Goal: Transaction & Acquisition: Purchase product/service

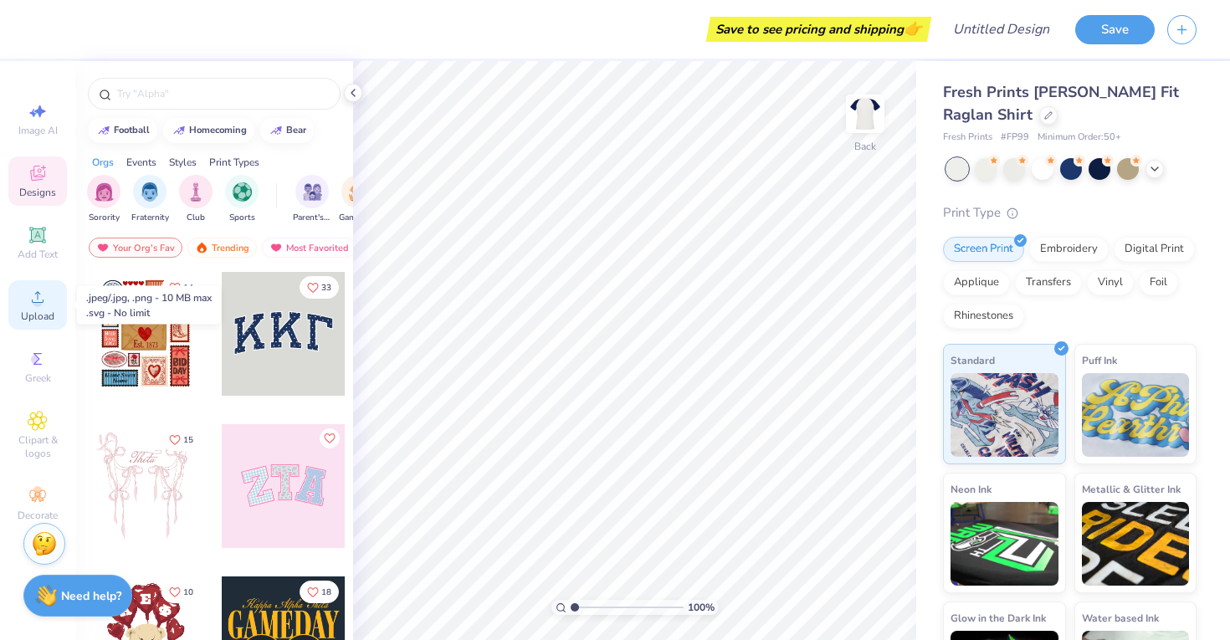
click at [31, 317] on span "Upload" at bounding box center [37, 316] width 33 height 13
click at [33, 308] on div "Upload" at bounding box center [37, 304] width 59 height 49
click at [41, 302] on icon at bounding box center [38, 297] width 12 height 12
click at [33, 295] on icon at bounding box center [38, 297] width 20 height 20
click at [35, 318] on span "Upload" at bounding box center [37, 316] width 33 height 13
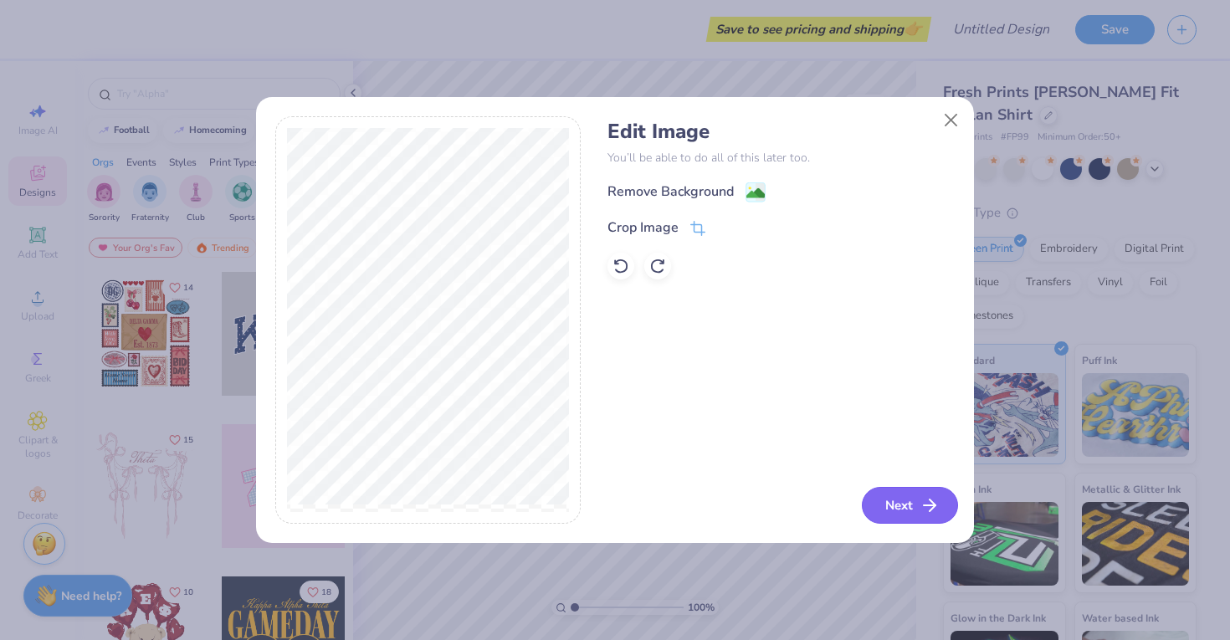
click at [896, 513] on button "Next" at bounding box center [910, 505] width 96 height 37
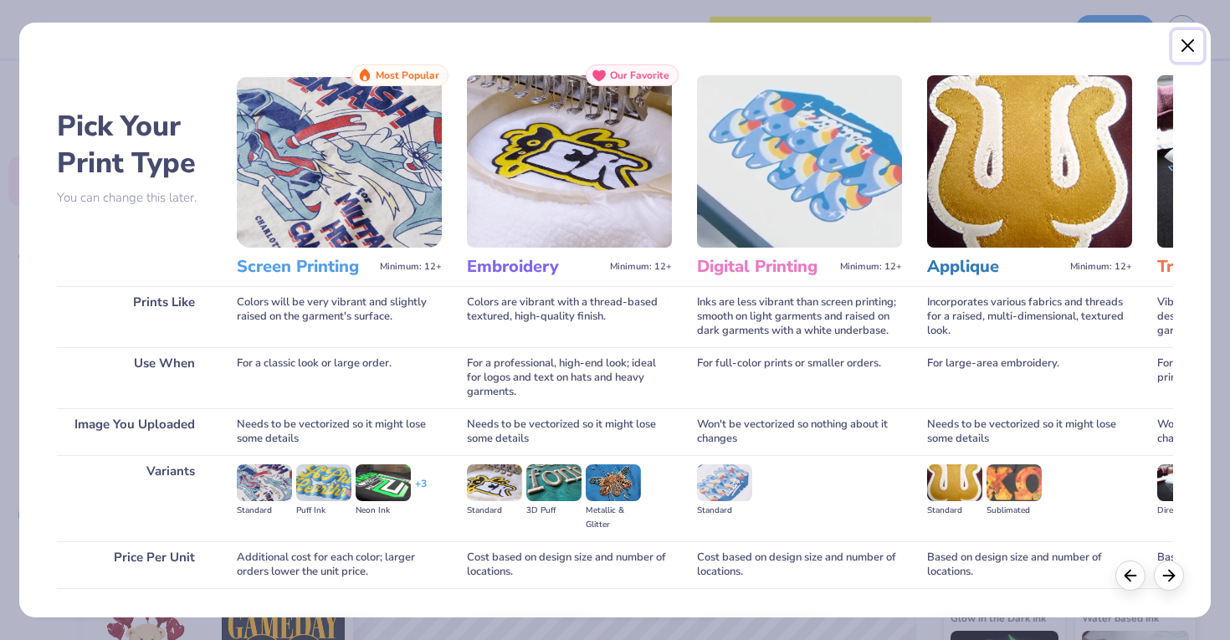
click at [1183, 49] on button "Close" at bounding box center [1189, 46] width 32 height 32
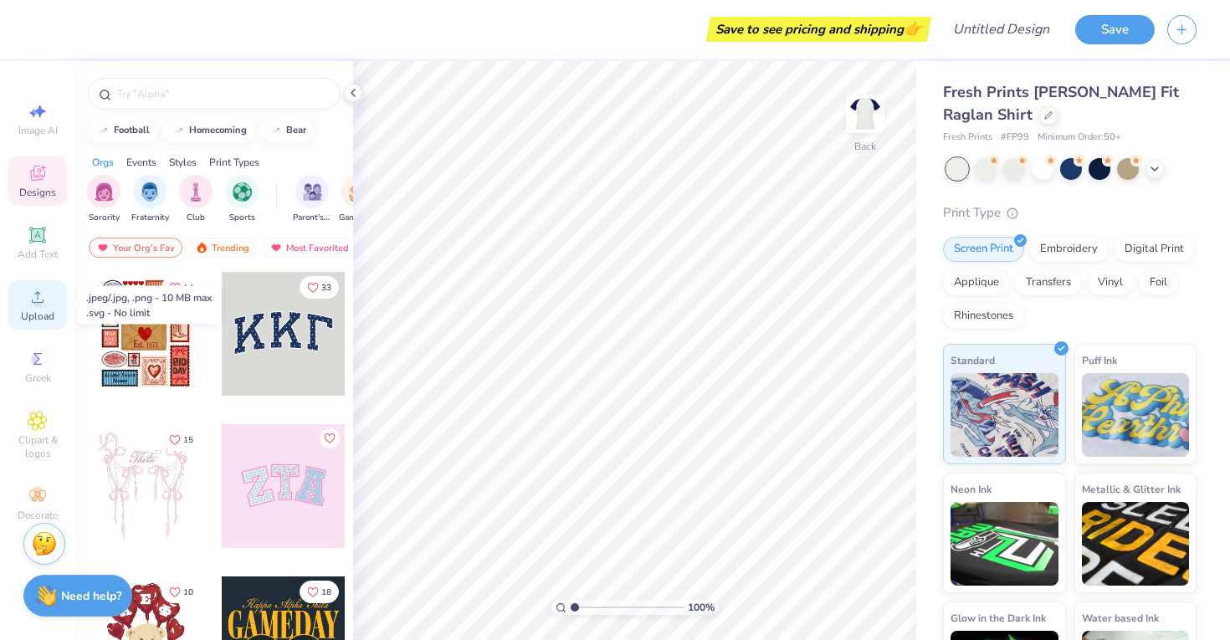
click at [31, 322] on span "Upload" at bounding box center [37, 316] width 33 height 13
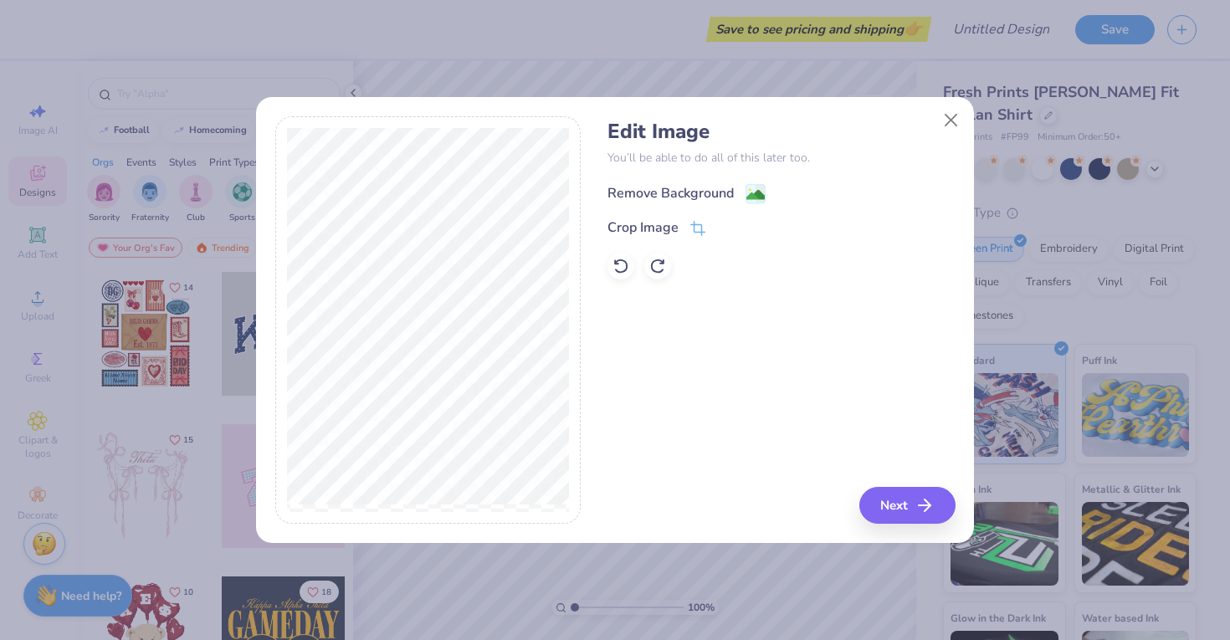
click at [654, 191] on div "Remove Background" at bounding box center [671, 193] width 126 height 20
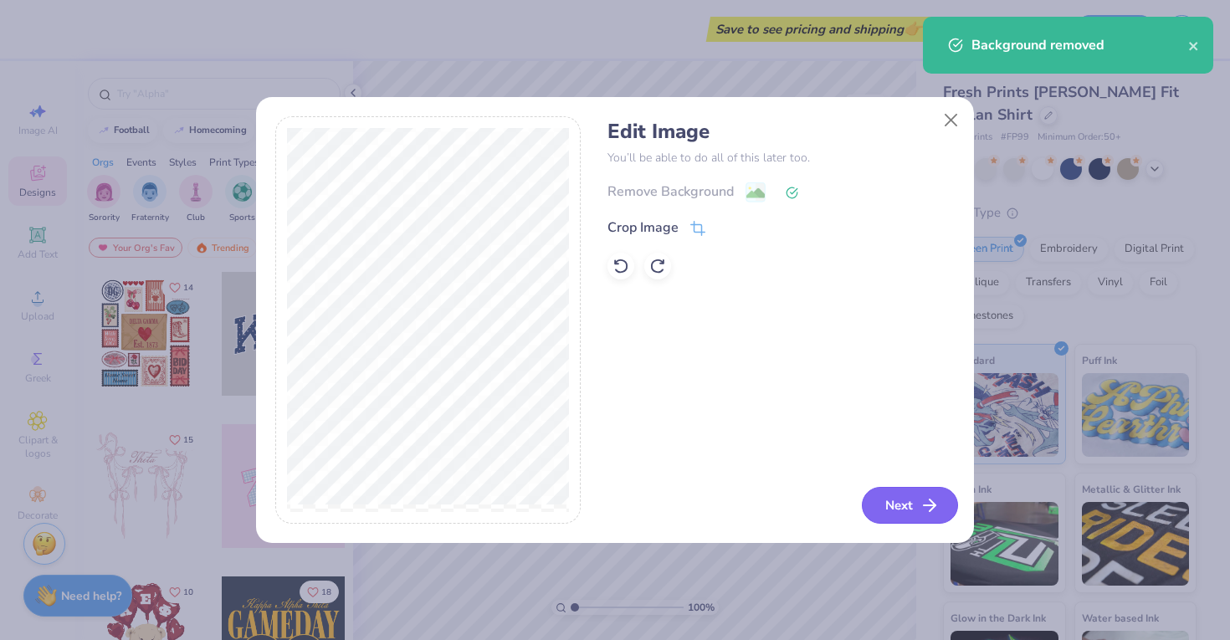
click at [905, 511] on button "Next" at bounding box center [910, 505] width 96 height 37
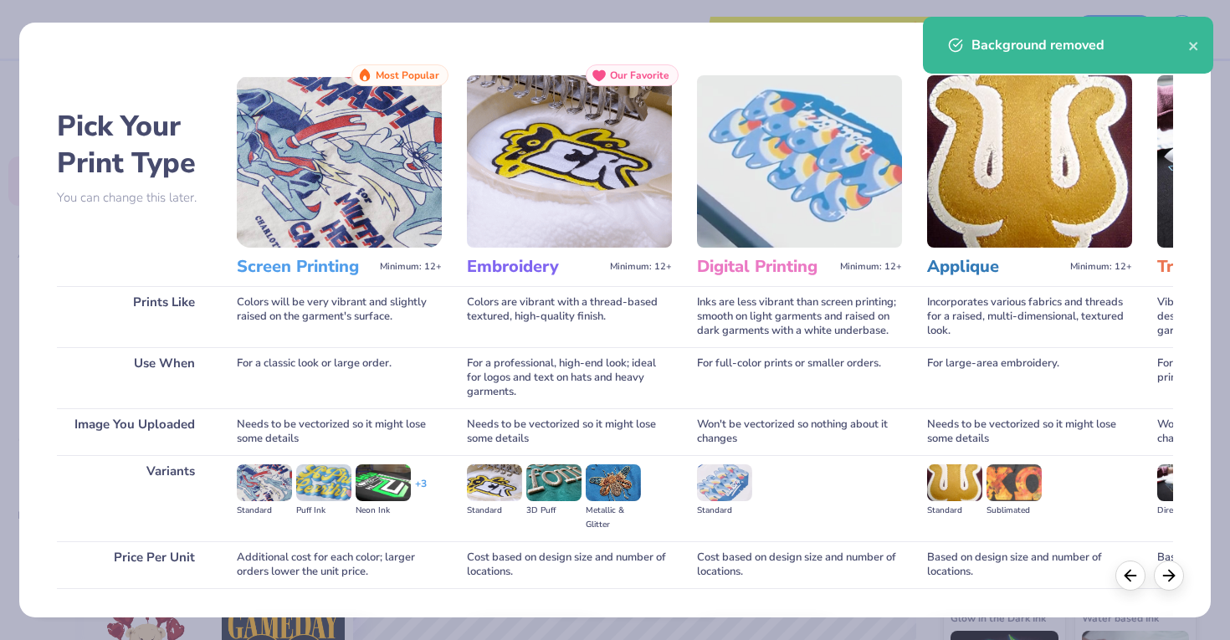
scroll to position [110, 0]
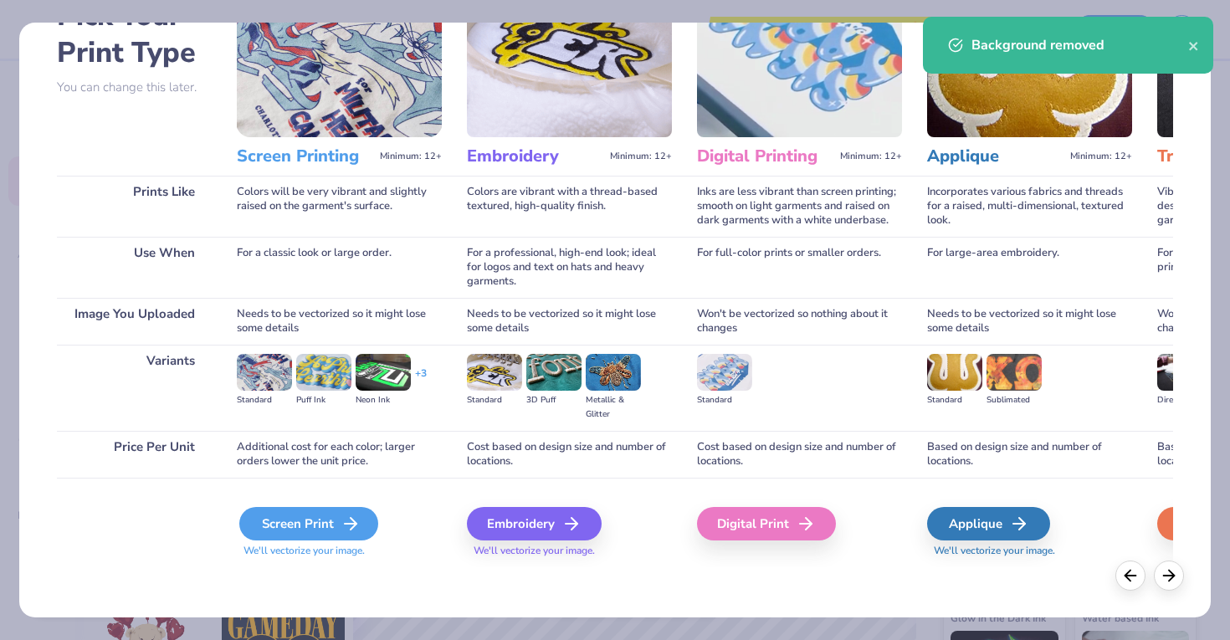
click at [334, 520] on div "Screen Print" at bounding box center [308, 523] width 139 height 33
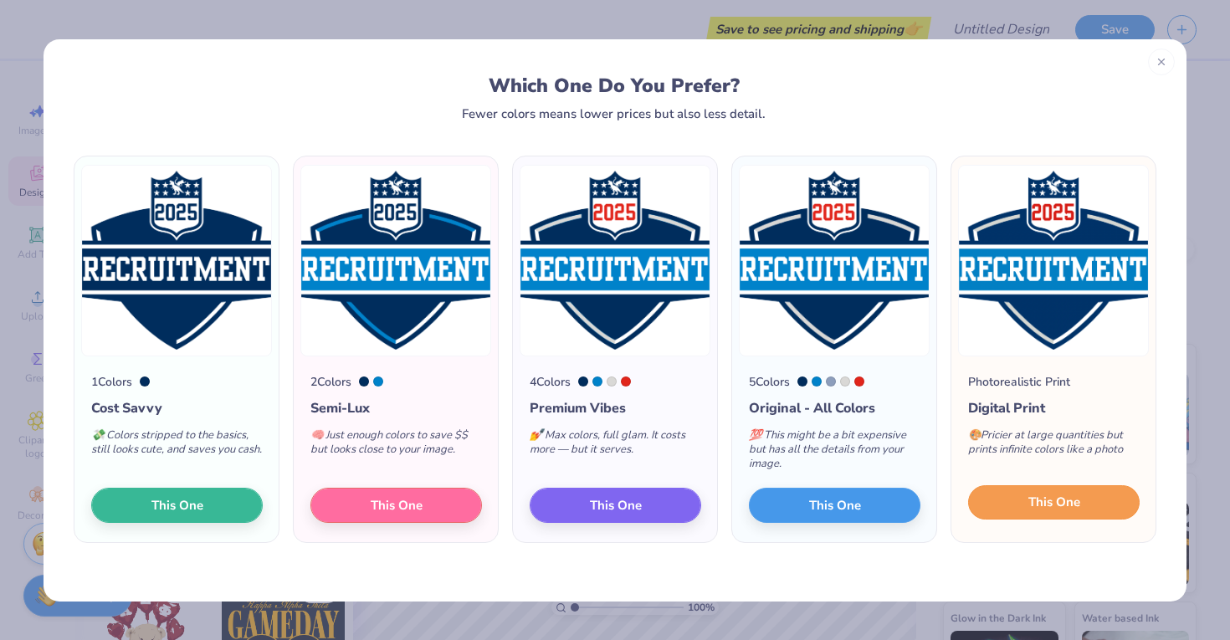
click at [1061, 510] on span "This One" at bounding box center [1055, 502] width 52 height 19
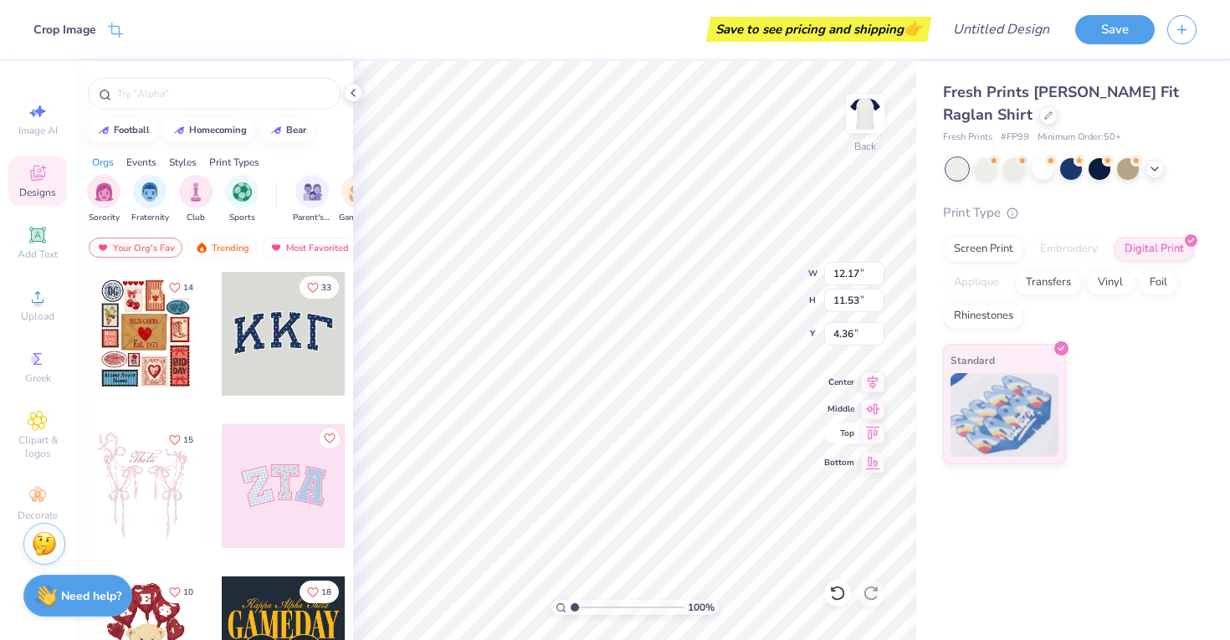
type input "8.58"
type input "8.12"
type input "1.57"
type input "8.87"
type input "8.40"
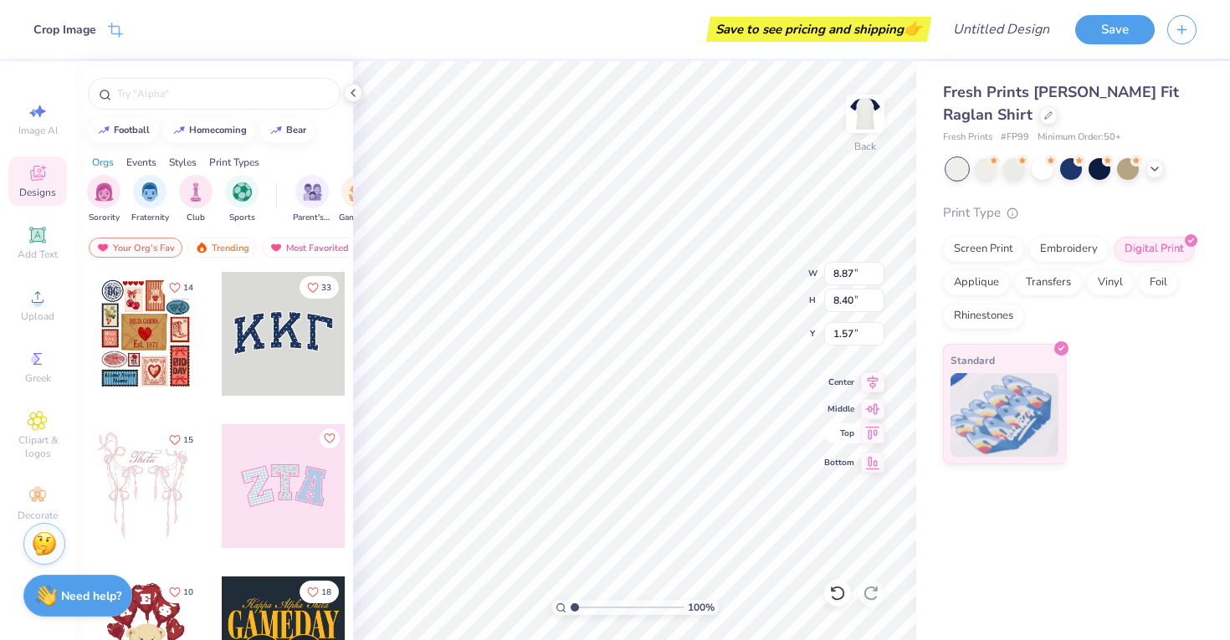
type input "2.19"
click at [863, 121] on img at bounding box center [865, 113] width 67 height 67
click at [29, 310] on span "Upload" at bounding box center [37, 316] width 33 height 13
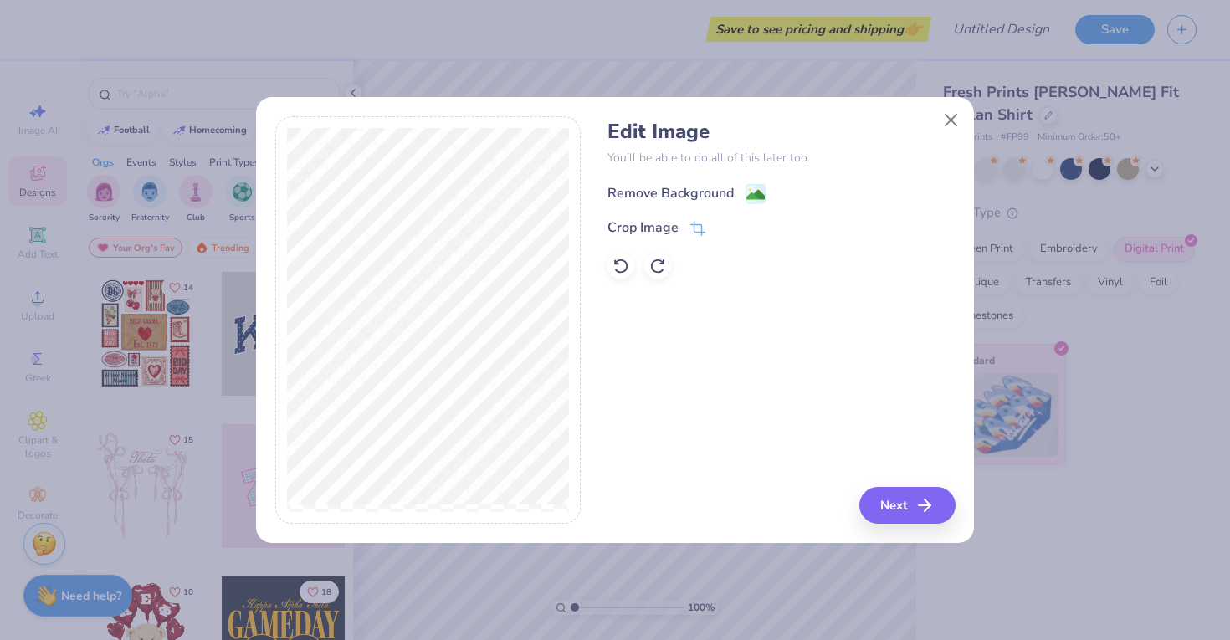
click at [670, 190] on div "Remove Background" at bounding box center [671, 193] width 126 height 20
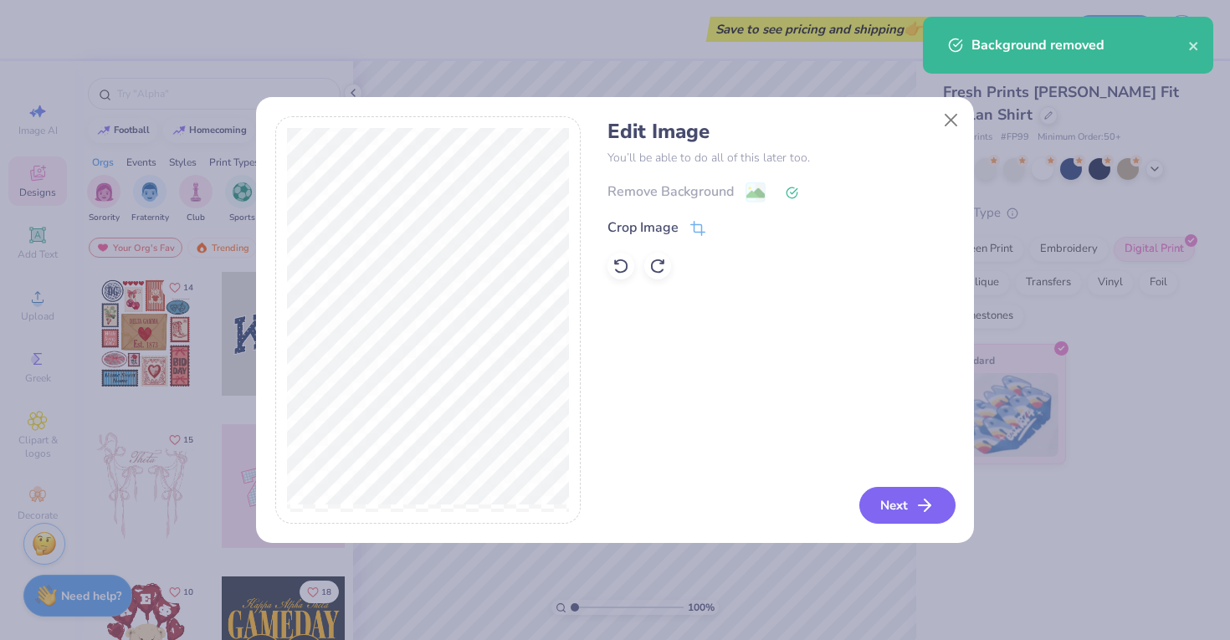
click at [917, 511] on button "Next" at bounding box center [908, 505] width 96 height 37
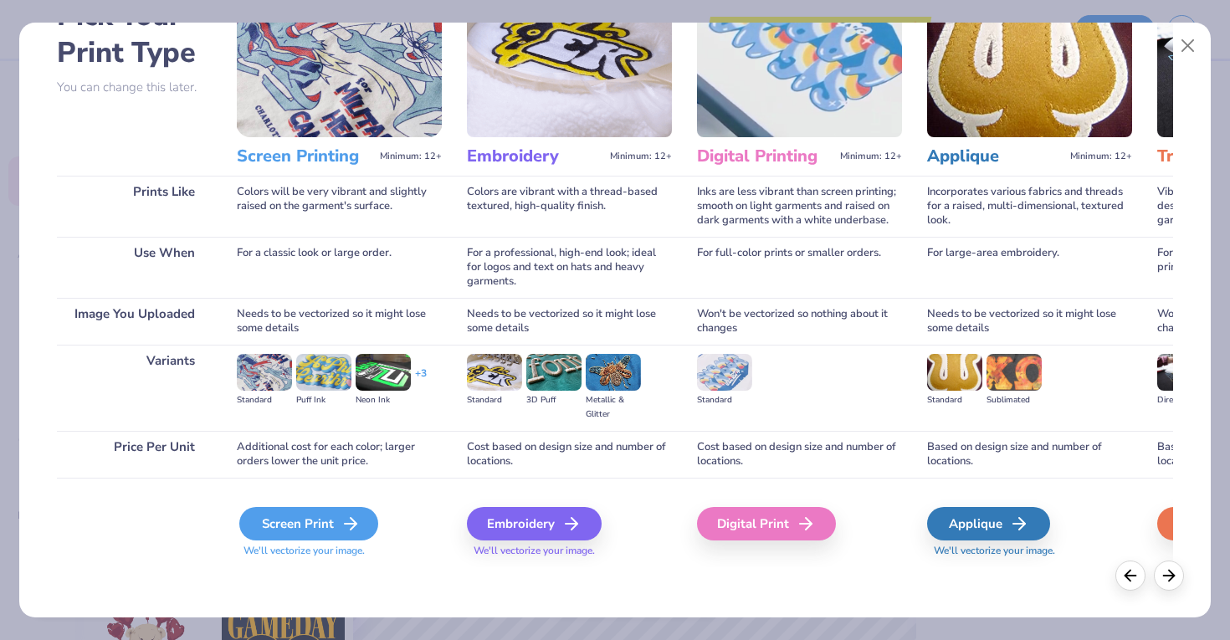
click at [308, 525] on div "Screen Print" at bounding box center [308, 523] width 139 height 33
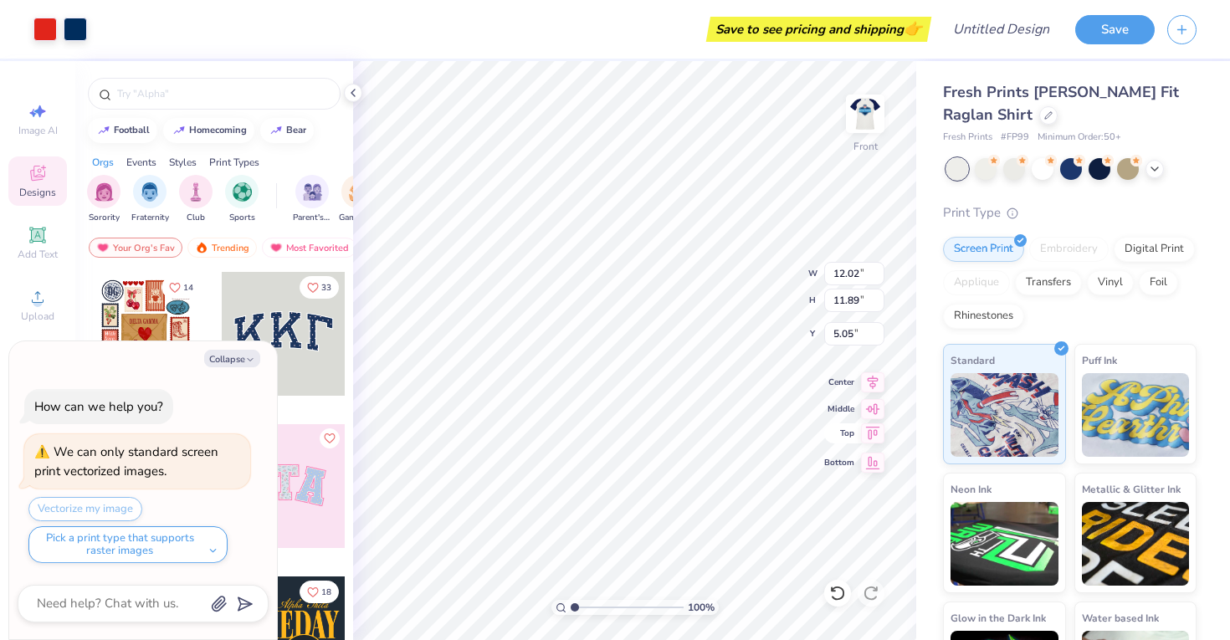
type textarea "x"
type input "11.04"
type input "10.92"
type textarea "x"
type input "3.00"
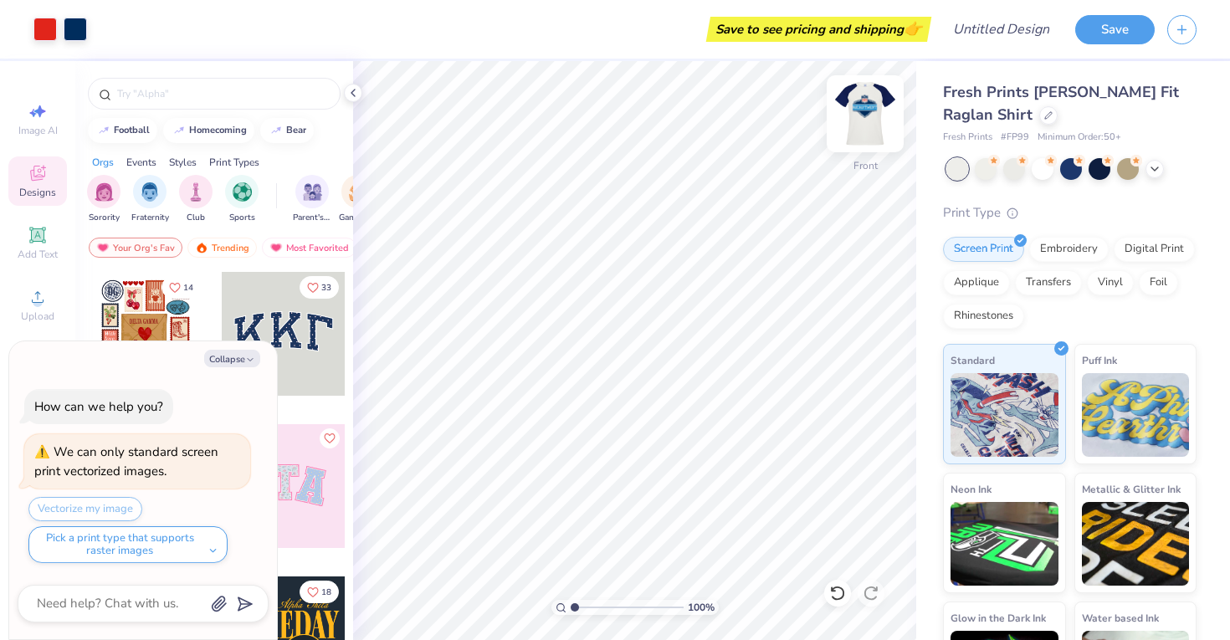
click at [859, 122] on img at bounding box center [865, 113] width 67 height 67
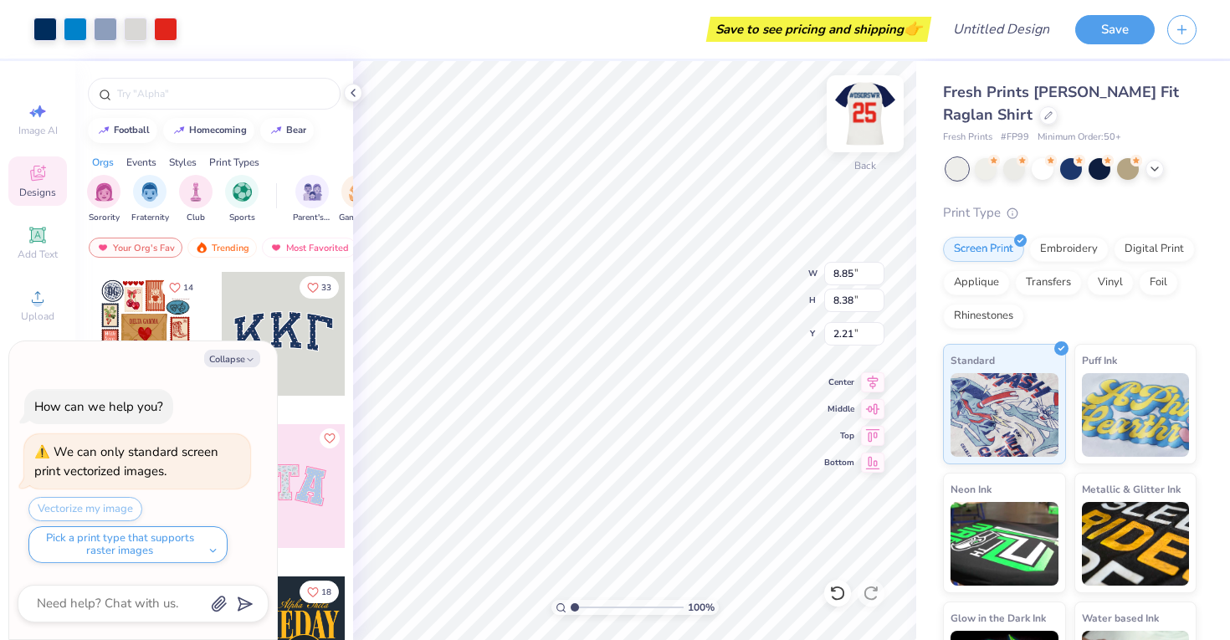
type textarea "x"
type input "9.71"
type input "9.19"
type textarea "x"
type input "1.87"
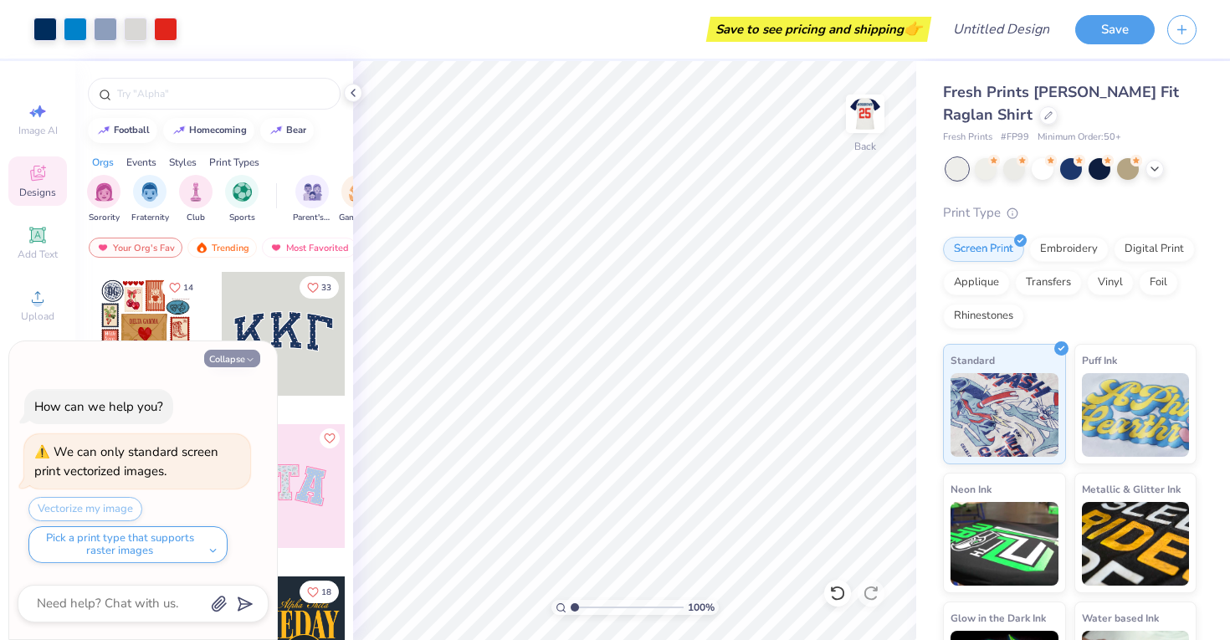
click at [249, 355] on icon "button" at bounding box center [250, 360] width 10 height 10
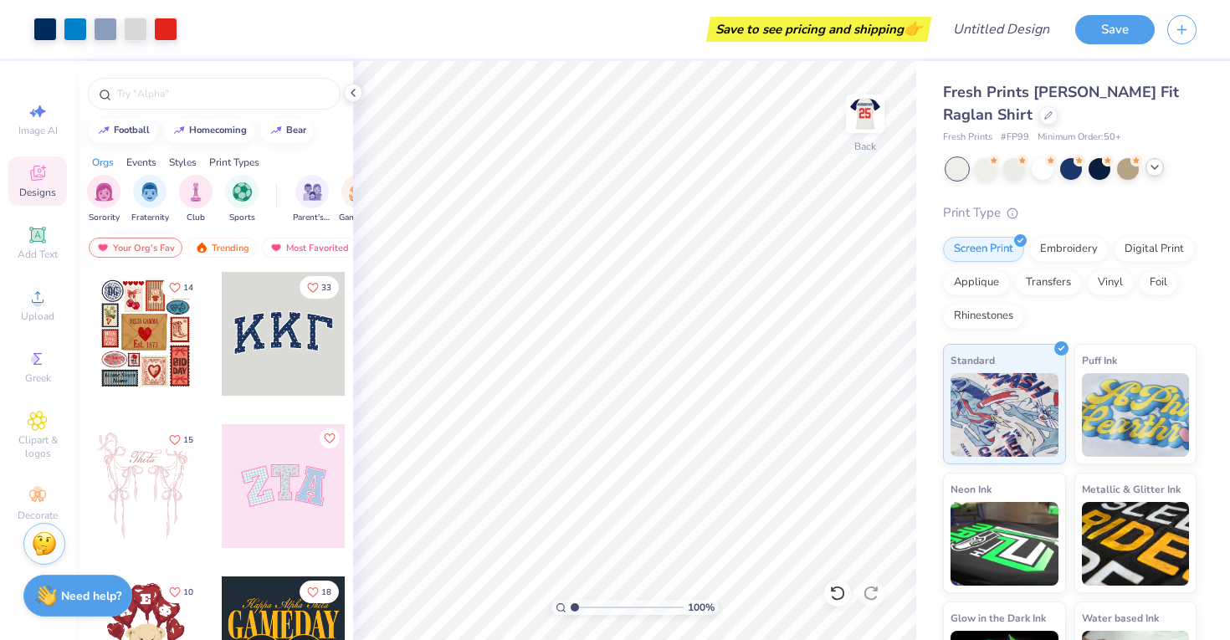
click at [1158, 167] on icon at bounding box center [1154, 167] width 13 height 13
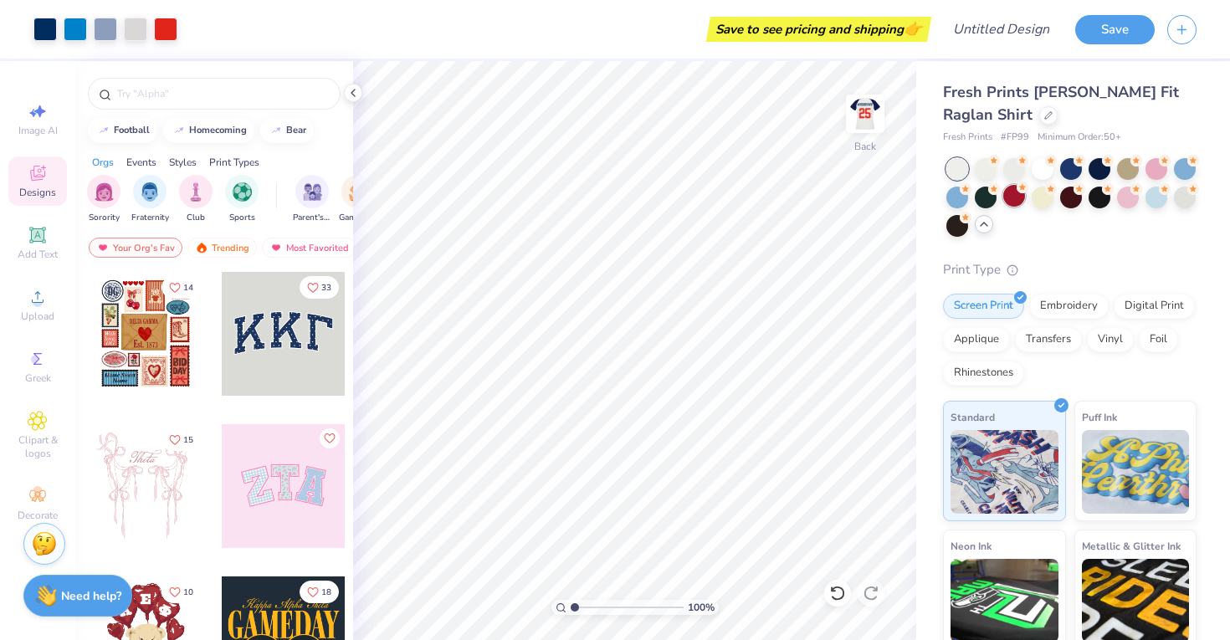
click at [1014, 198] on div at bounding box center [1015, 196] width 22 height 22
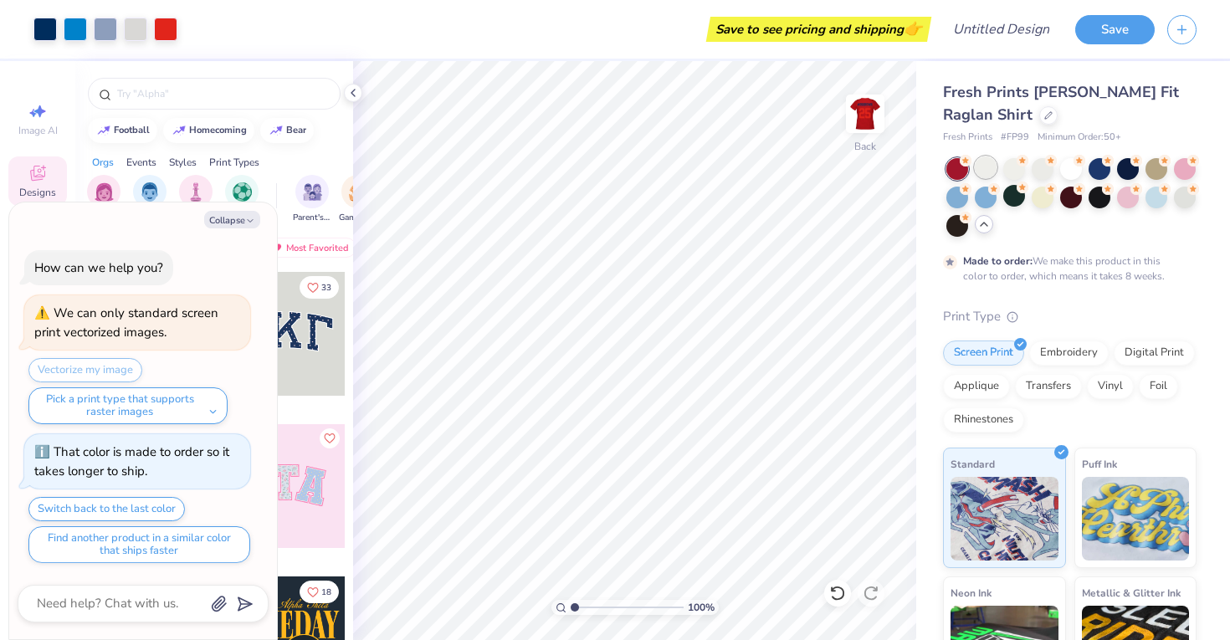
click at [983, 172] on div at bounding box center [986, 168] width 22 height 22
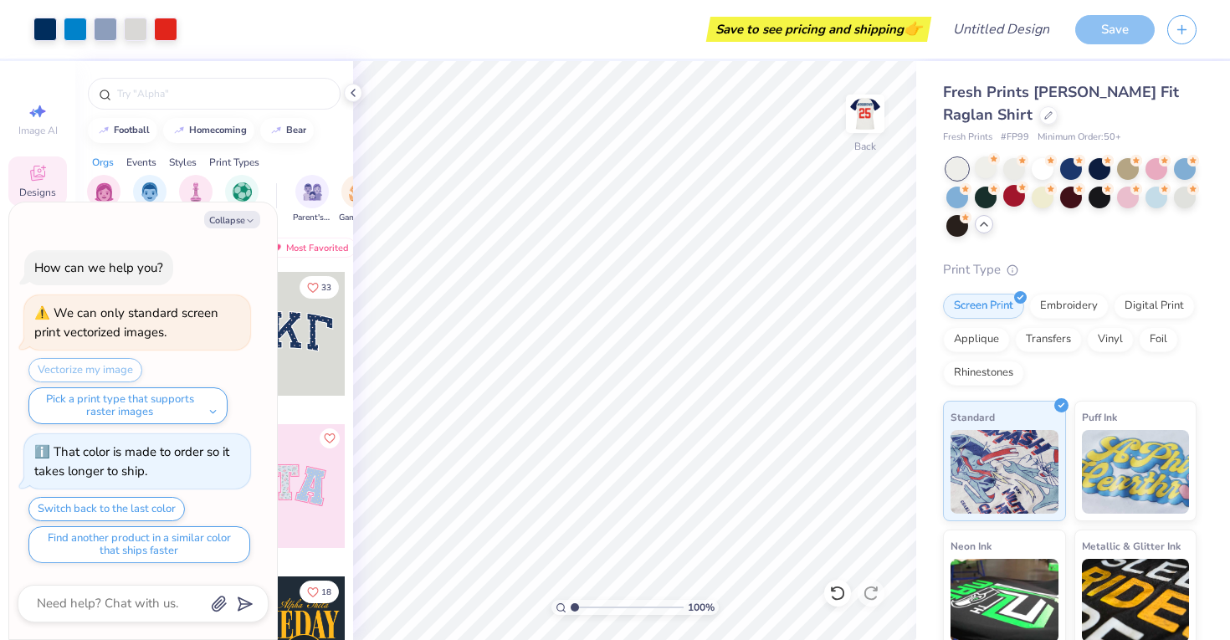
scroll to position [18, 0]
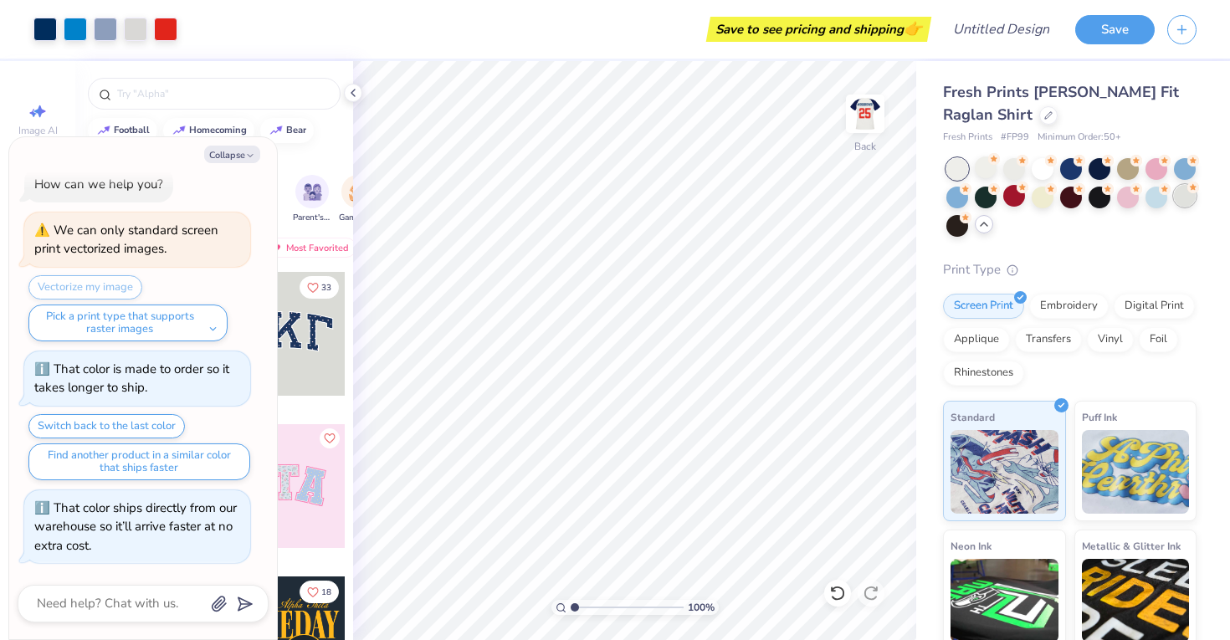
click at [1184, 198] on div at bounding box center [1185, 196] width 22 height 22
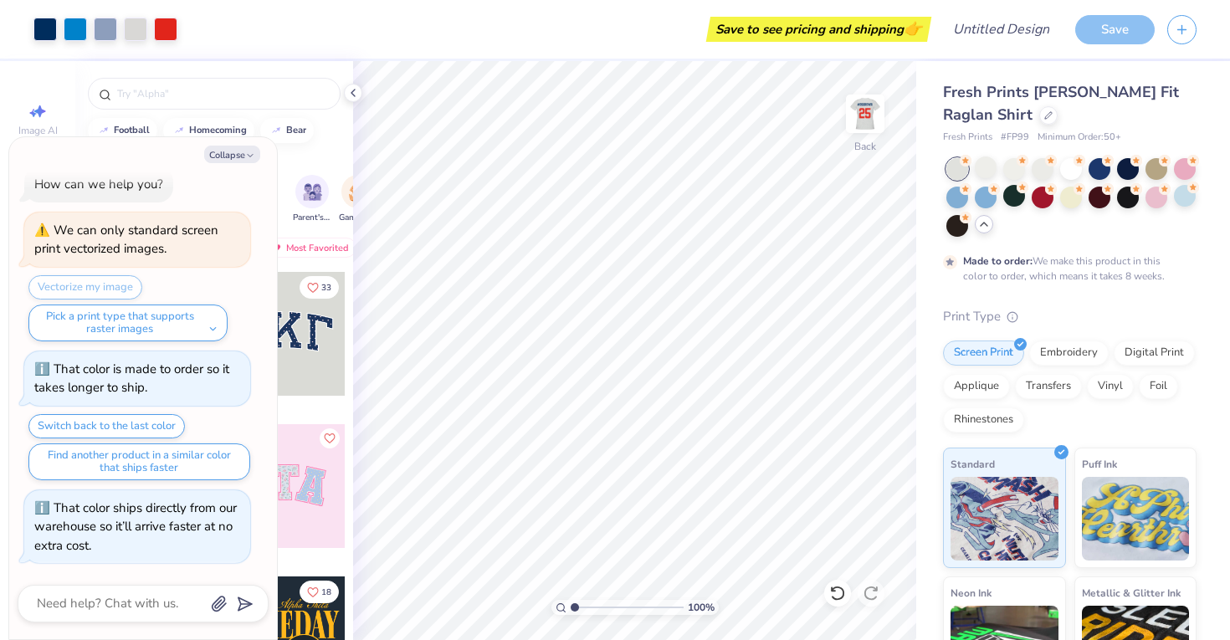
scroll to position [157, 0]
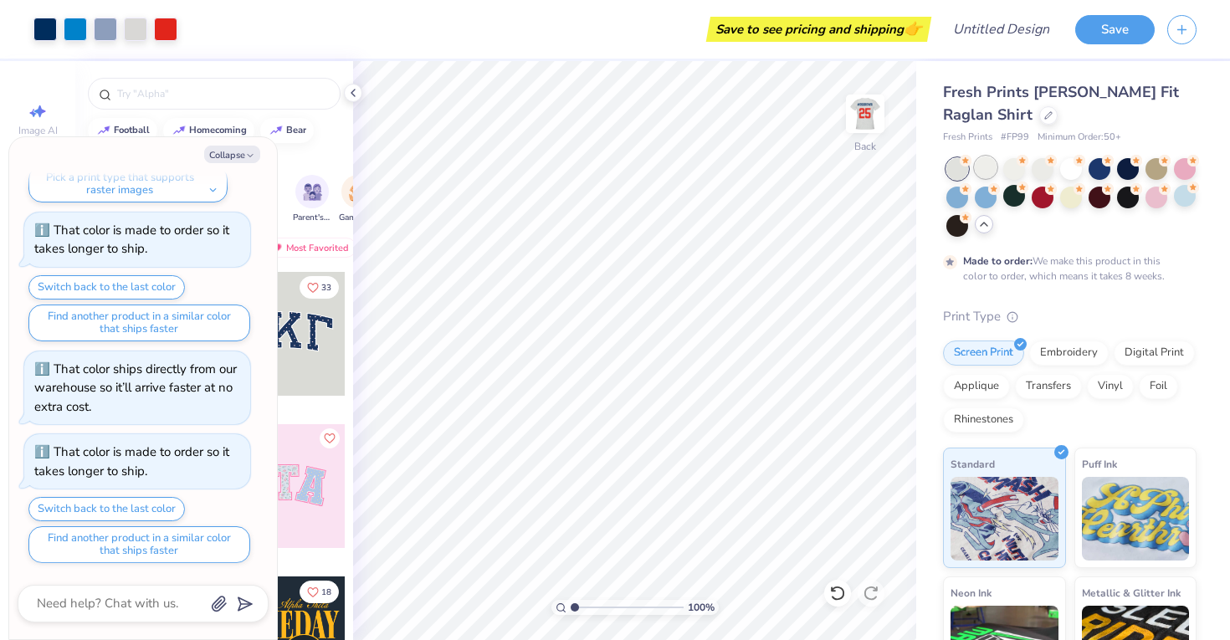
click at [986, 172] on div at bounding box center [986, 168] width 22 height 22
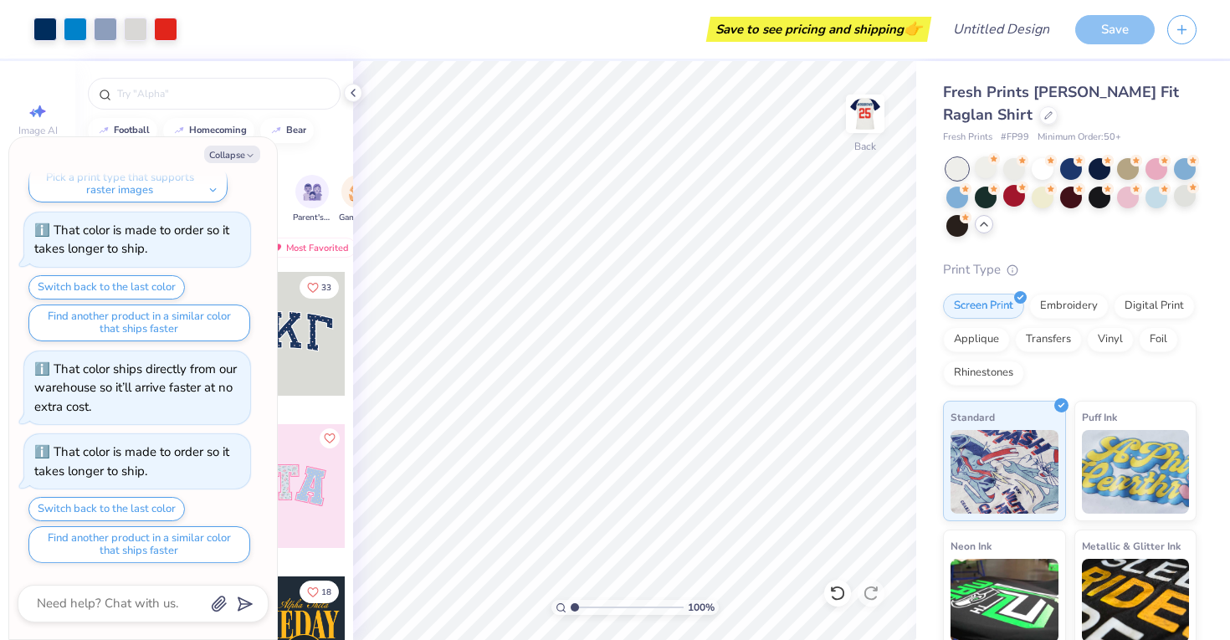
scroll to position [240, 0]
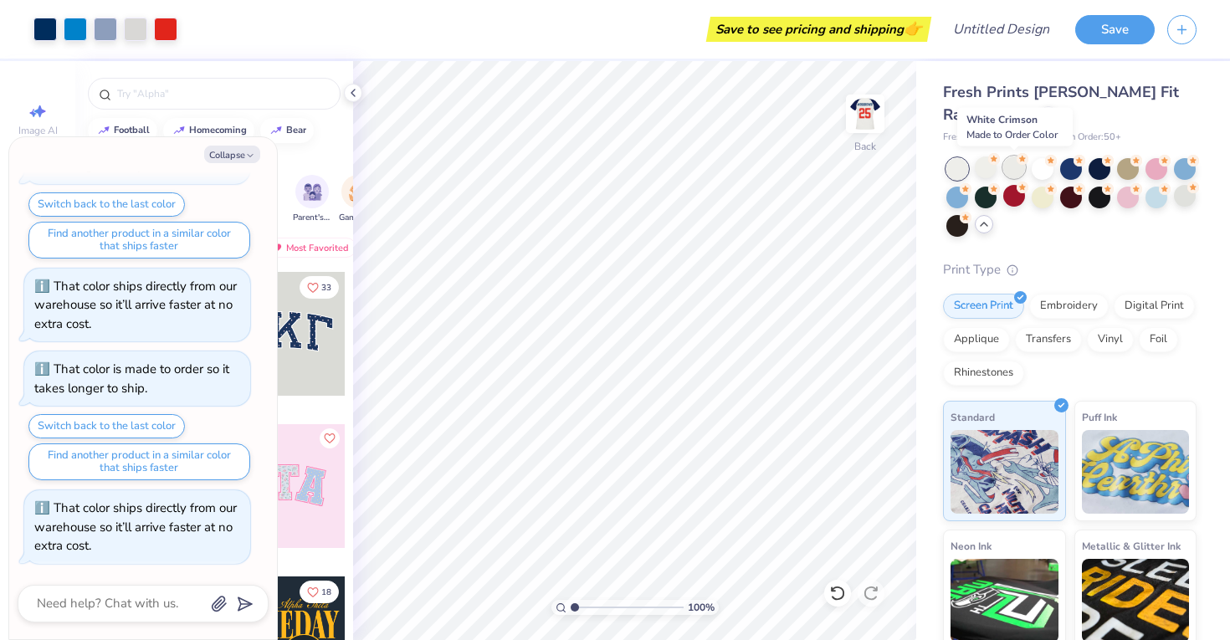
click at [1020, 167] on div at bounding box center [1015, 168] width 22 height 22
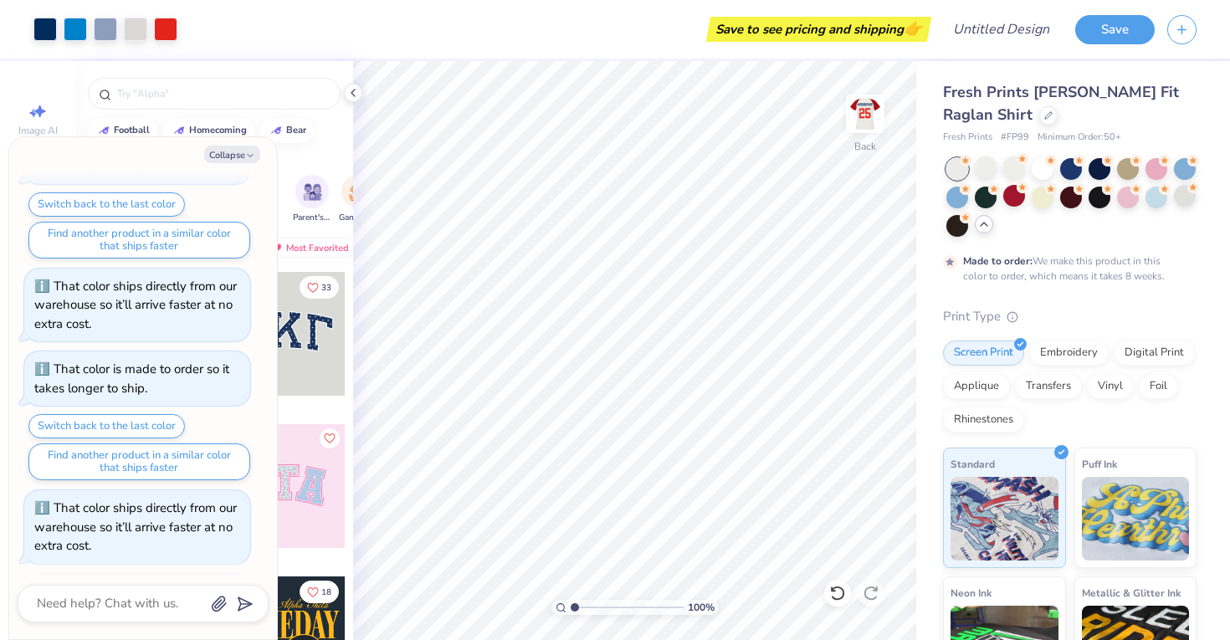
scroll to position [379, 0]
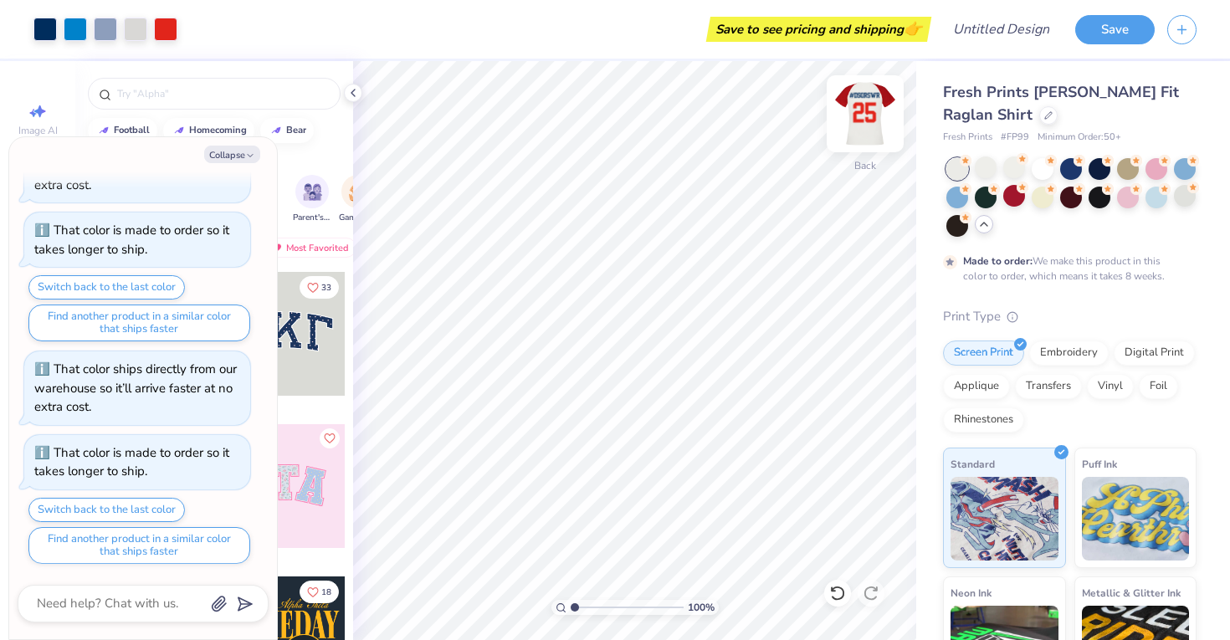
click at [865, 118] on img at bounding box center [865, 113] width 67 height 67
click at [875, 132] on img at bounding box center [865, 113] width 67 height 67
click at [986, 170] on div at bounding box center [986, 168] width 22 height 22
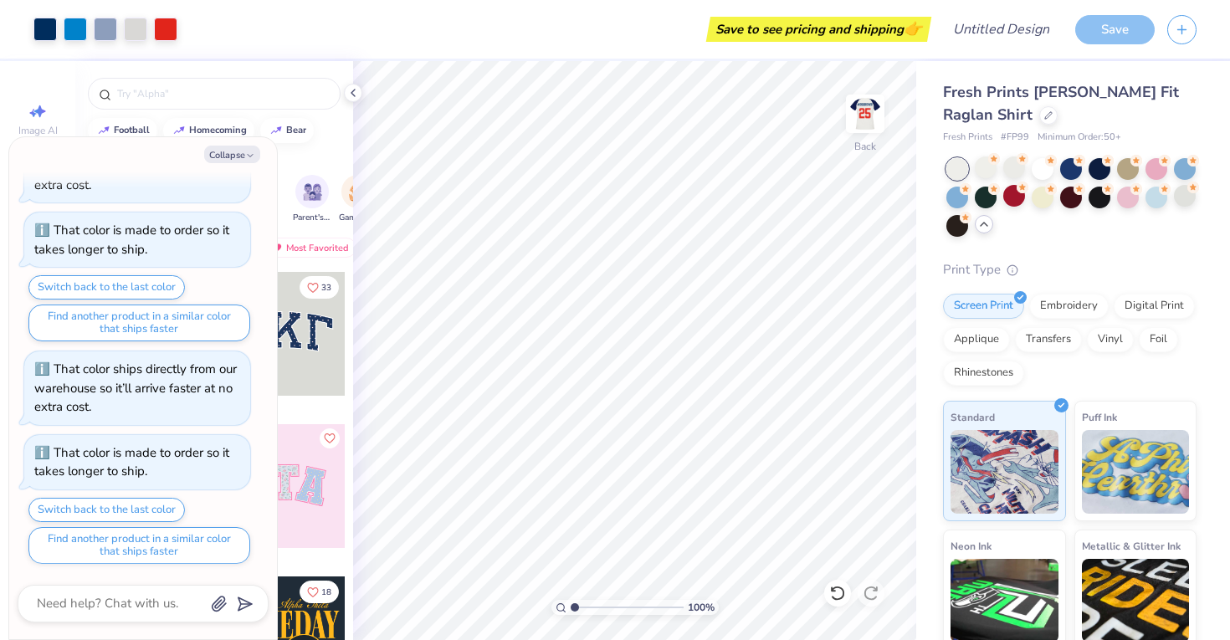
scroll to position [463, 0]
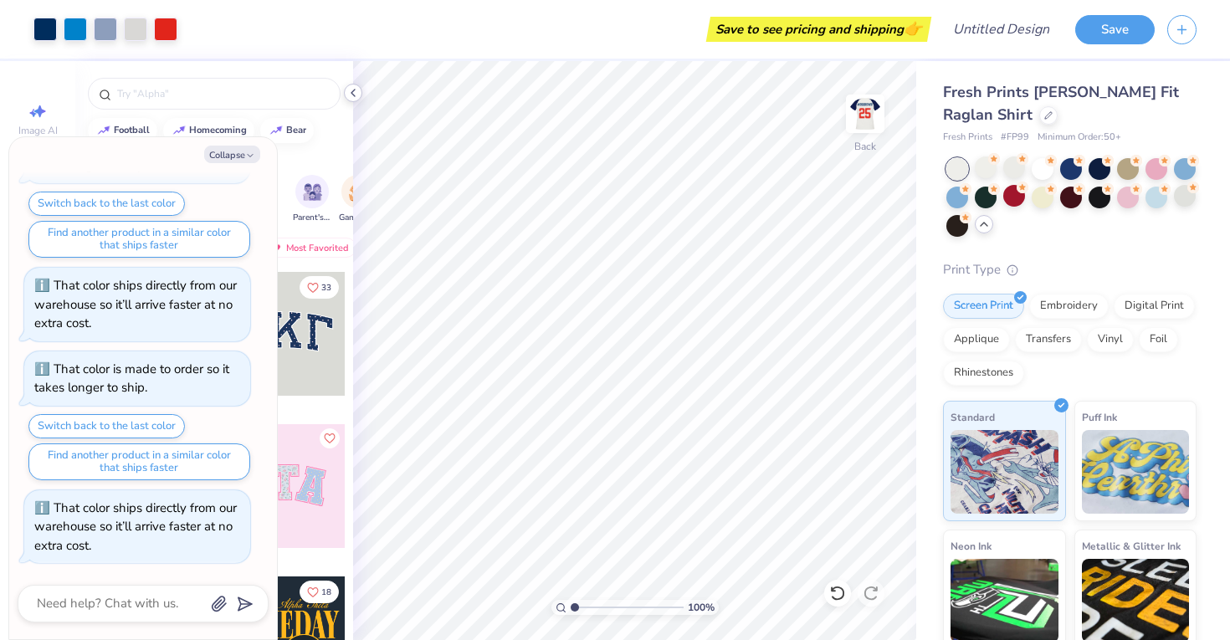
click at [352, 96] on icon at bounding box center [353, 92] width 13 height 13
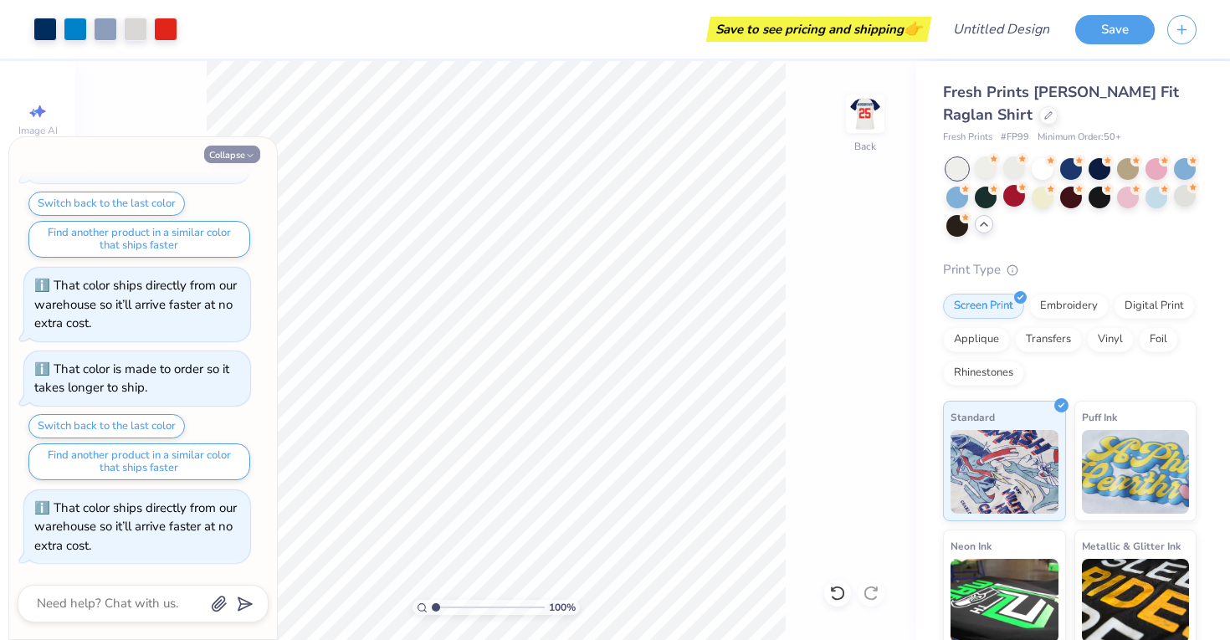
click at [225, 152] on button "Collapse" at bounding box center [232, 155] width 56 height 18
type textarea "x"
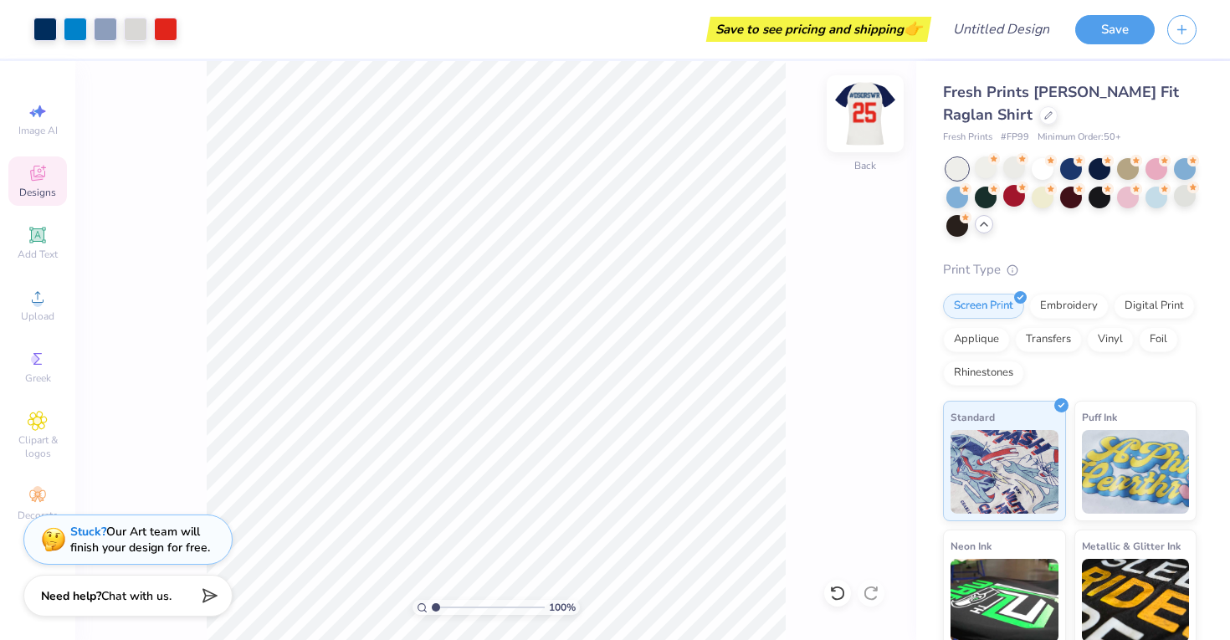
click at [880, 124] on img at bounding box center [865, 113] width 67 height 67
click at [860, 113] on img at bounding box center [865, 113] width 67 height 67
click at [860, 112] on img at bounding box center [865, 113] width 67 height 67
click at [860, 113] on img at bounding box center [865, 113] width 67 height 67
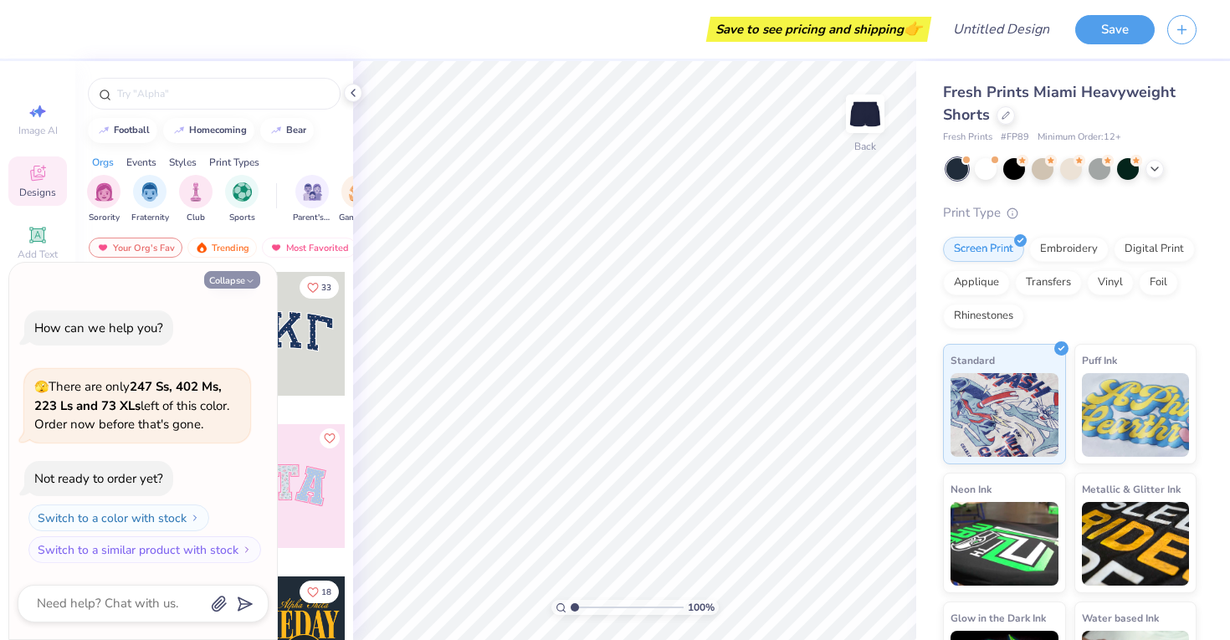
click at [248, 280] on icon "button" at bounding box center [250, 281] width 10 height 10
type textarea "x"
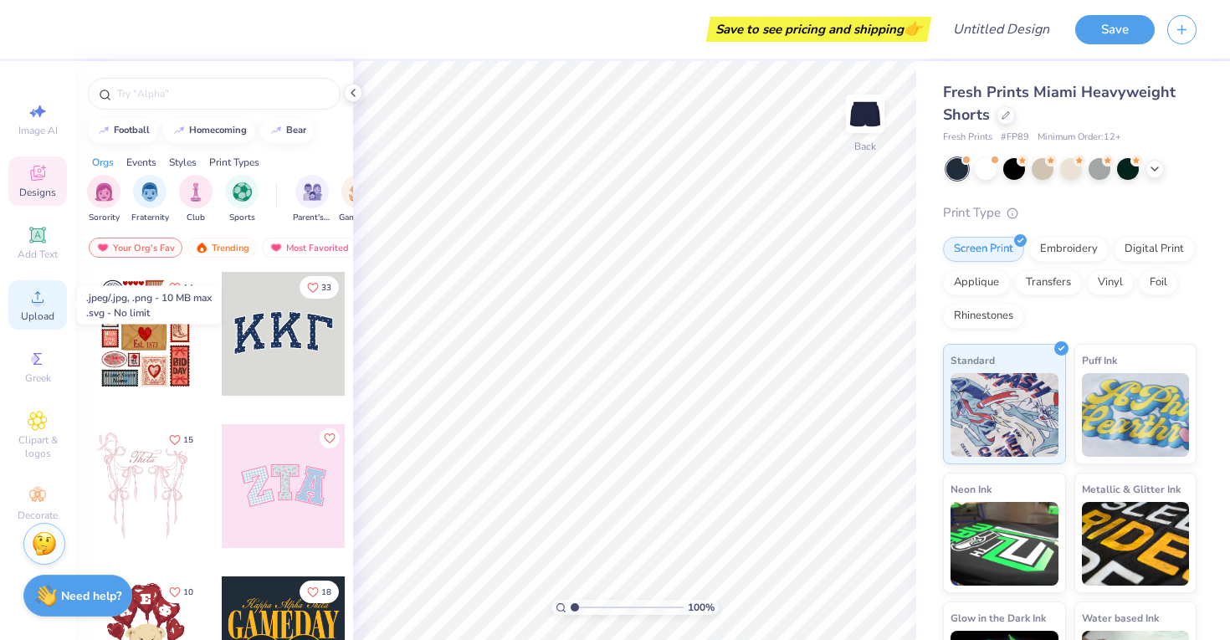
click at [38, 313] on span "Upload" at bounding box center [37, 316] width 33 height 13
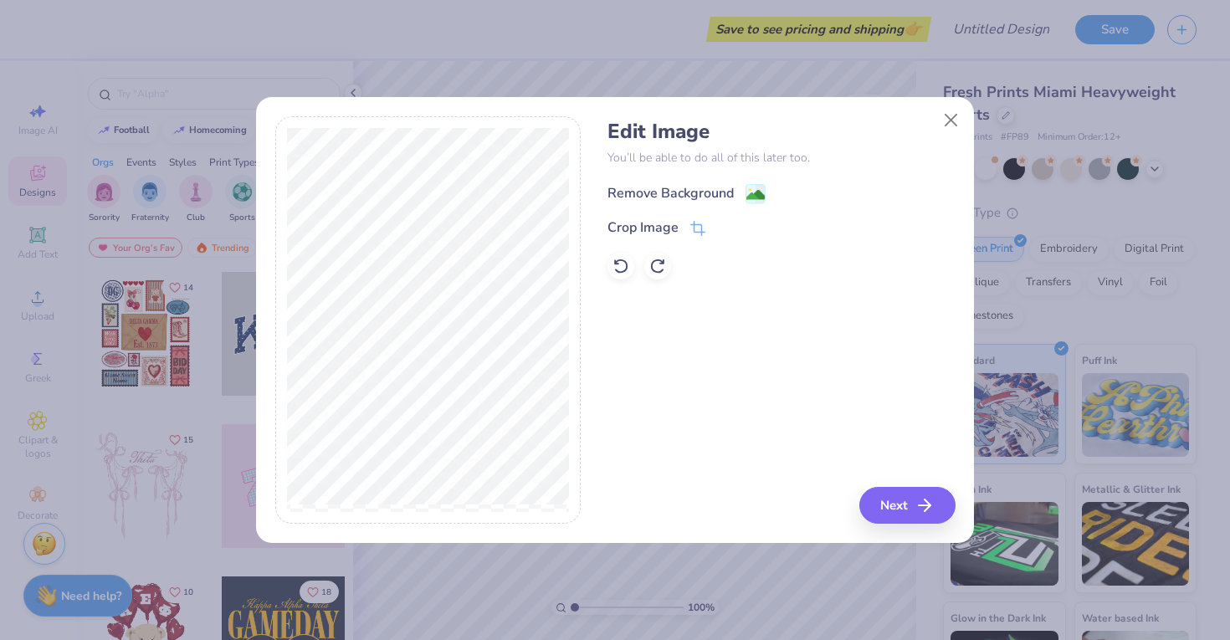
click at [655, 195] on div "Remove Background" at bounding box center [671, 193] width 126 height 20
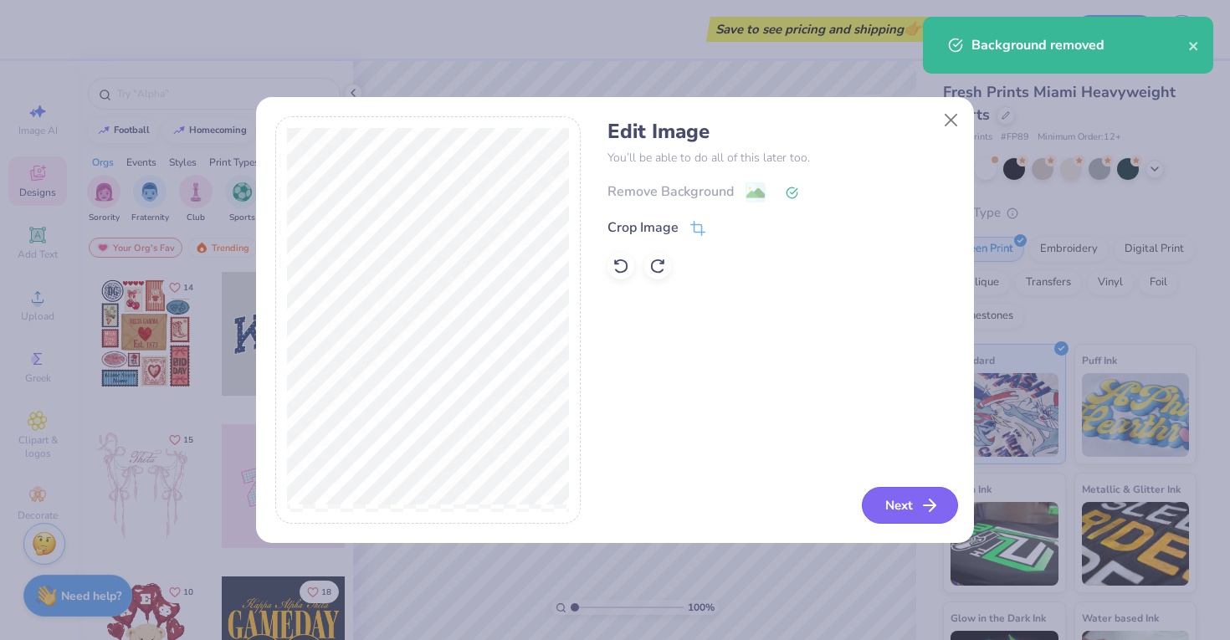
click at [896, 506] on button "Next" at bounding box center [910, 505] width 96 height 37
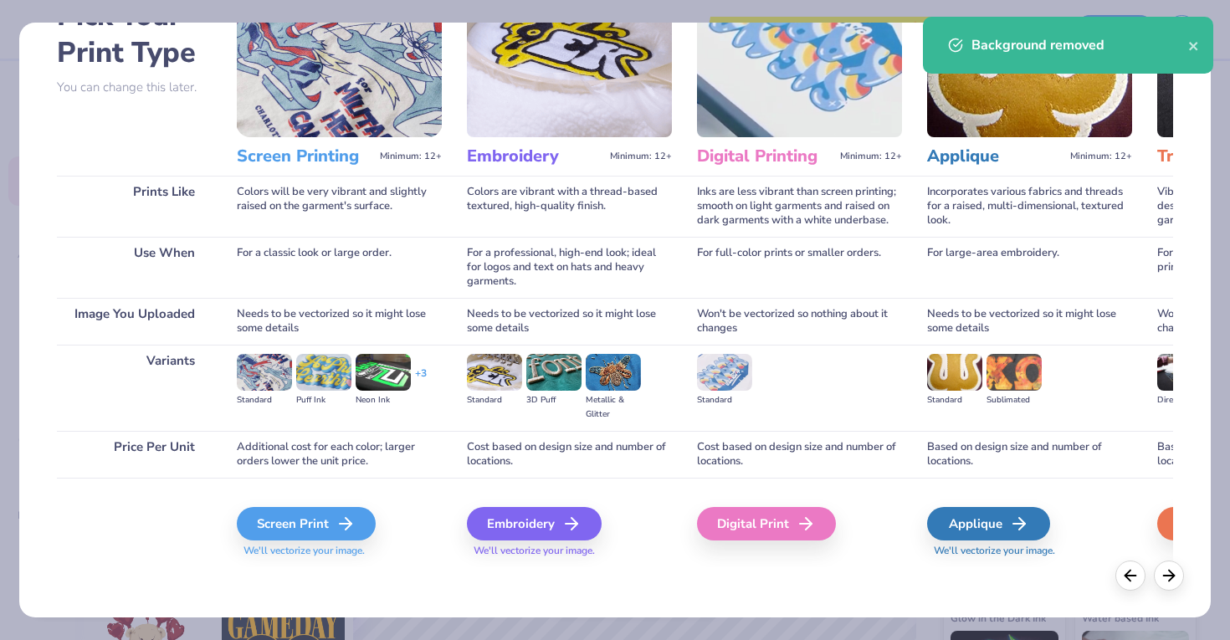
scroll to position [110, 0]
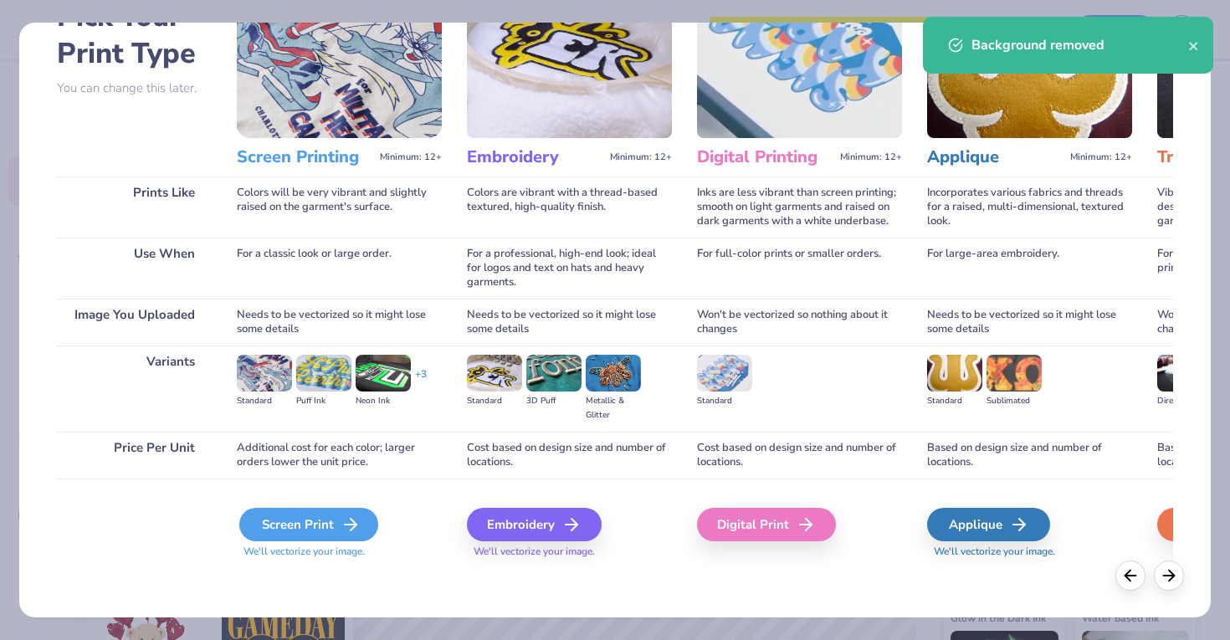
click at [344, 527] on icon at bounding box center [351, 525] width 20 height 20
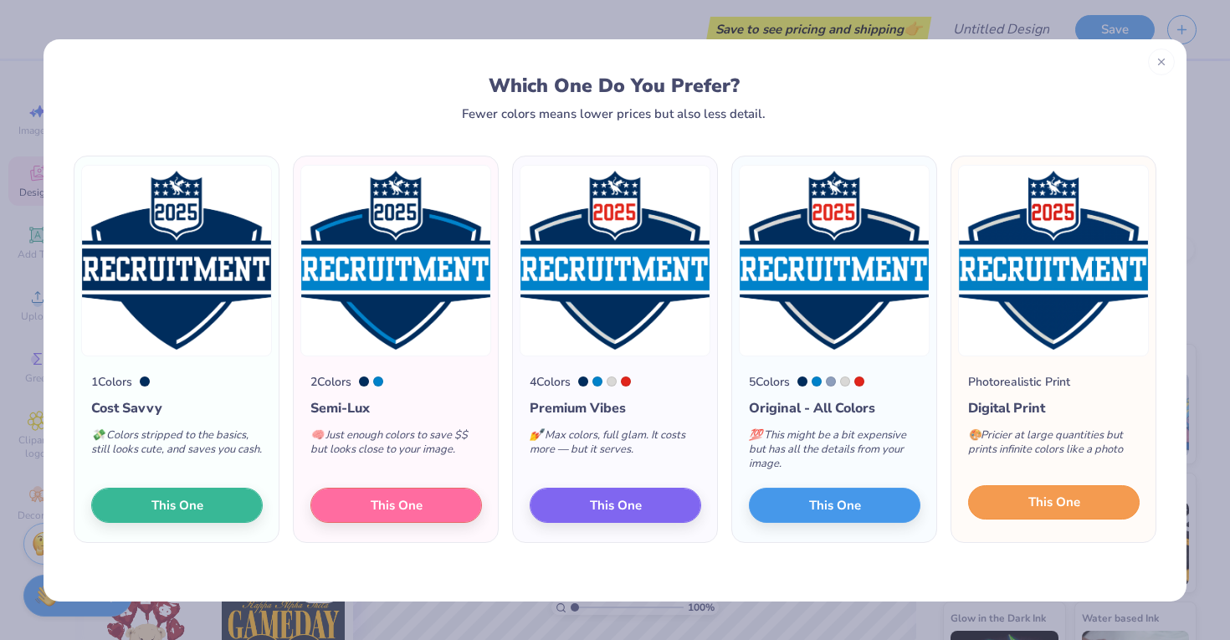
click at [1090, 500] on button "This One" at bounding box center [1054, 502] width 172 height 35
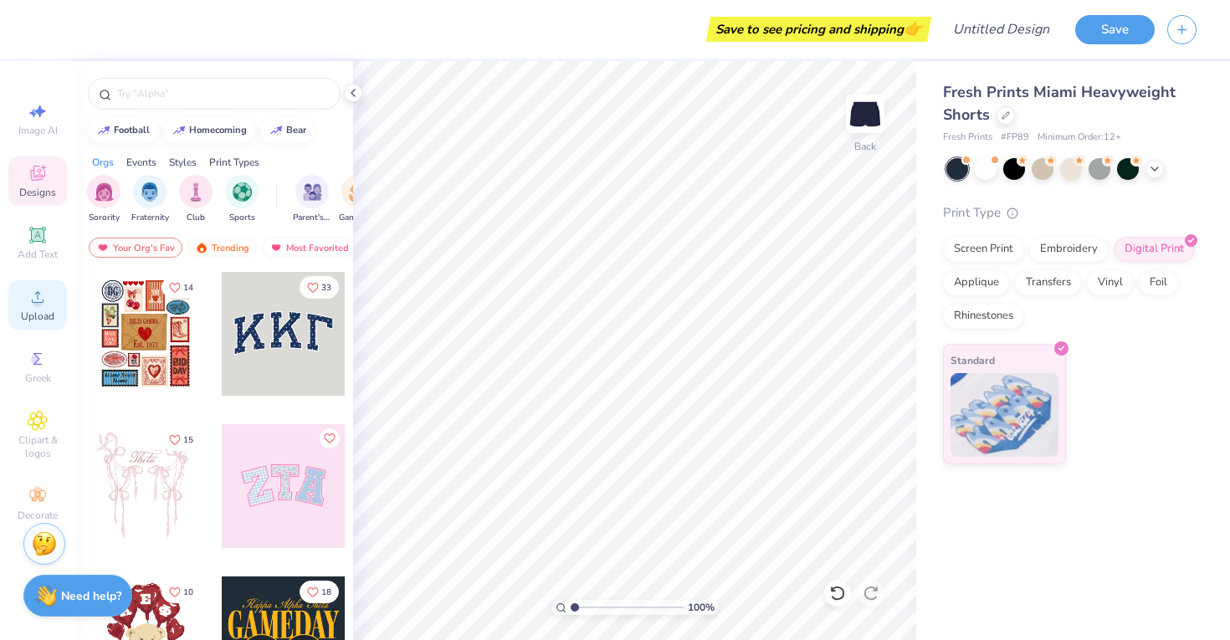
click at [25, 305] on div "Upload" at bounding box center [37, 304] width 59 height 49
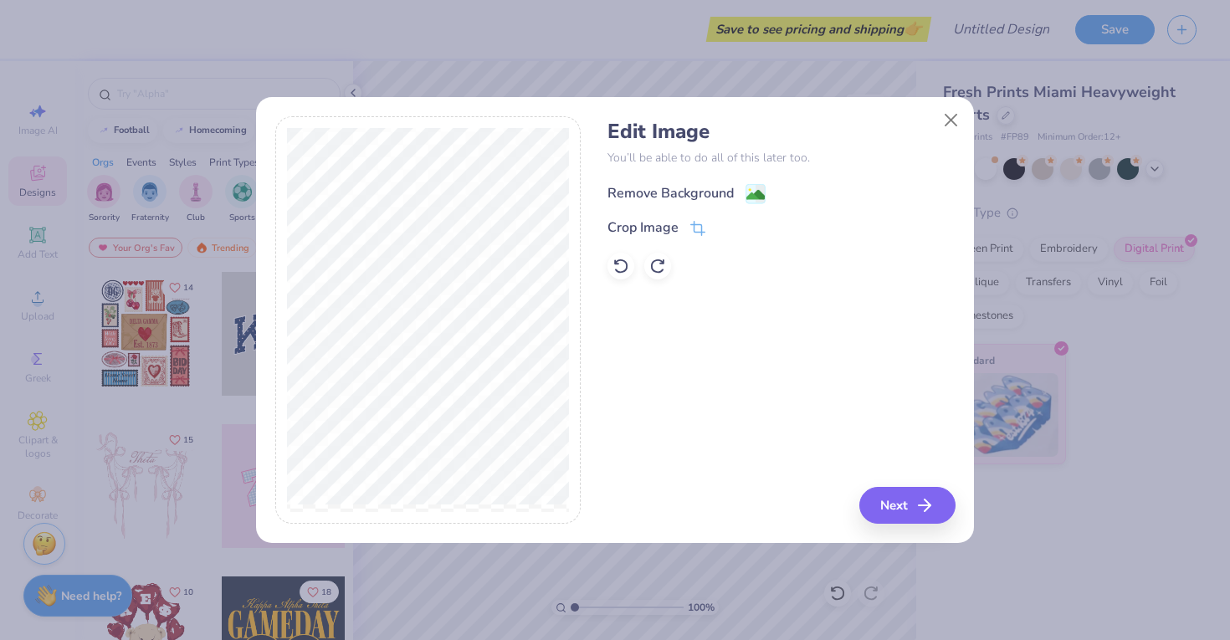
click at [642, 192] on div "Remove Background" at bounding box center [671, 193] width 126 height 20
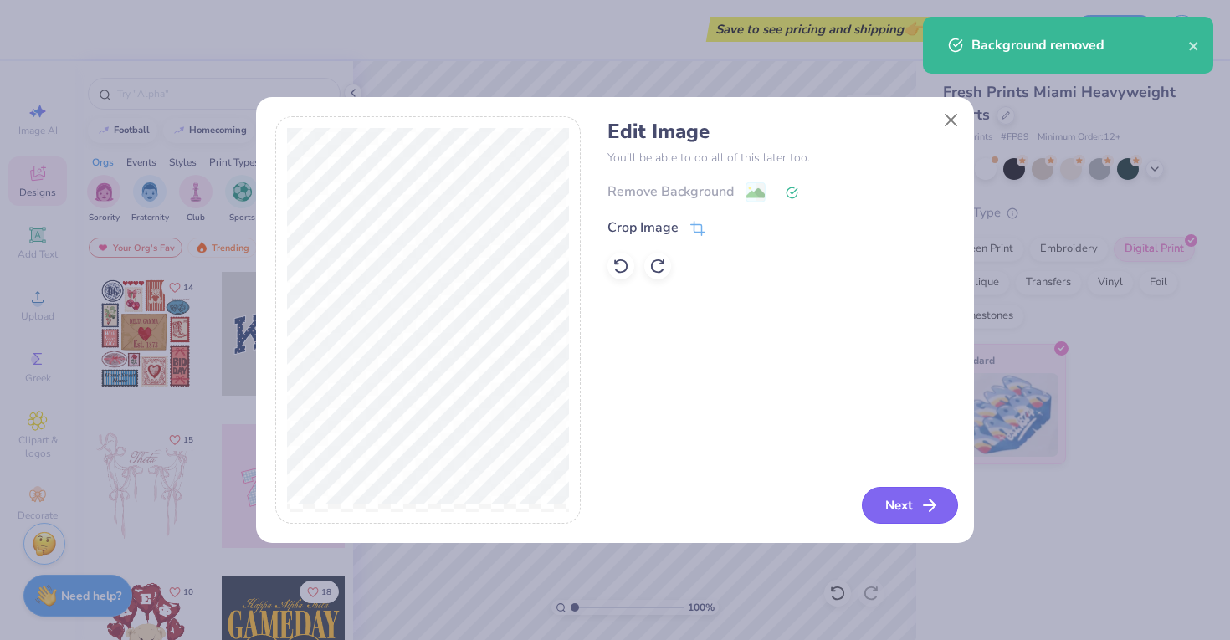
click at [906, 509] on button "Next" at bounding box center [910, 505] width 96 height 37
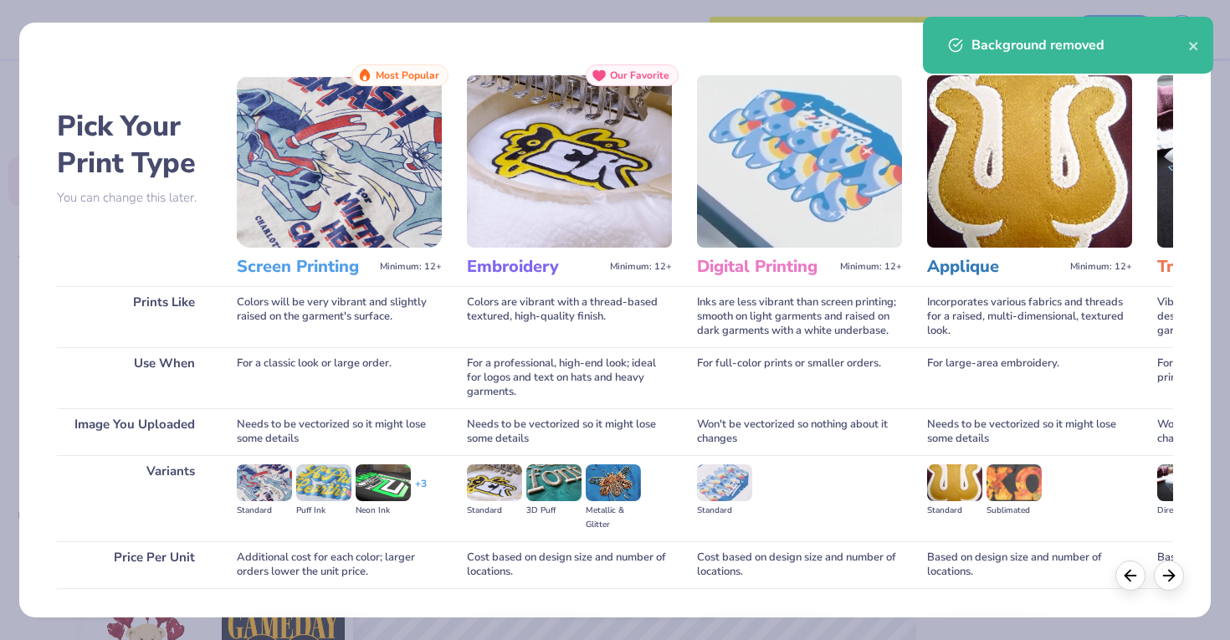
scroll to position [110, 0]
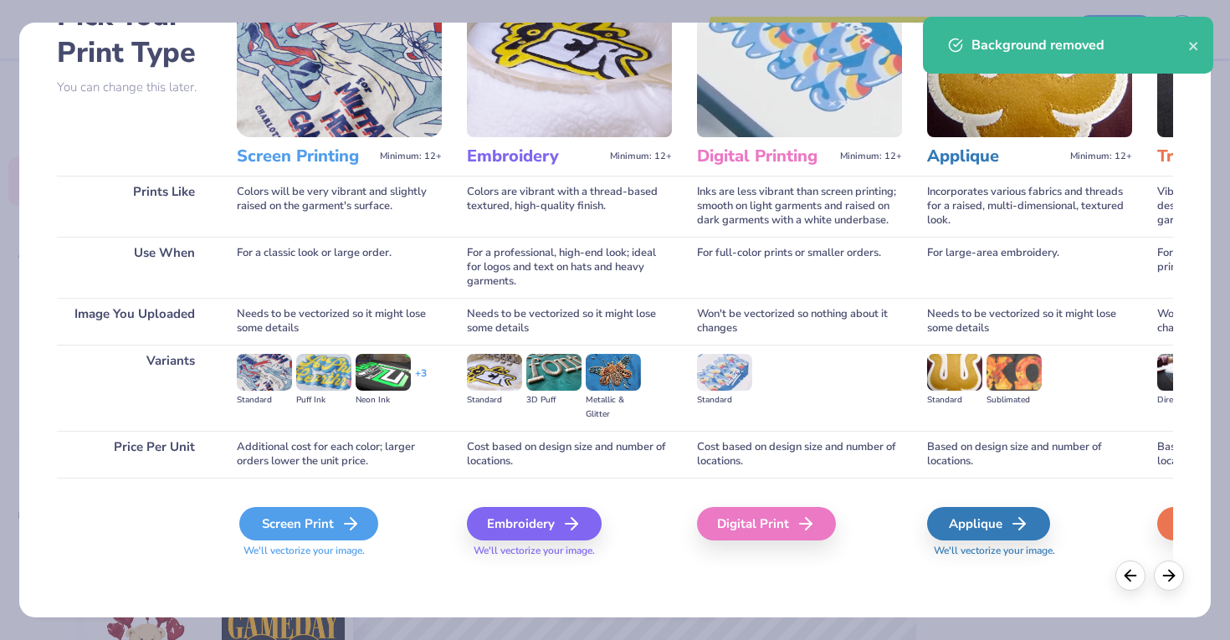
click at [344, 514] on icon at bounding box center [351, 524] width 20 height 20
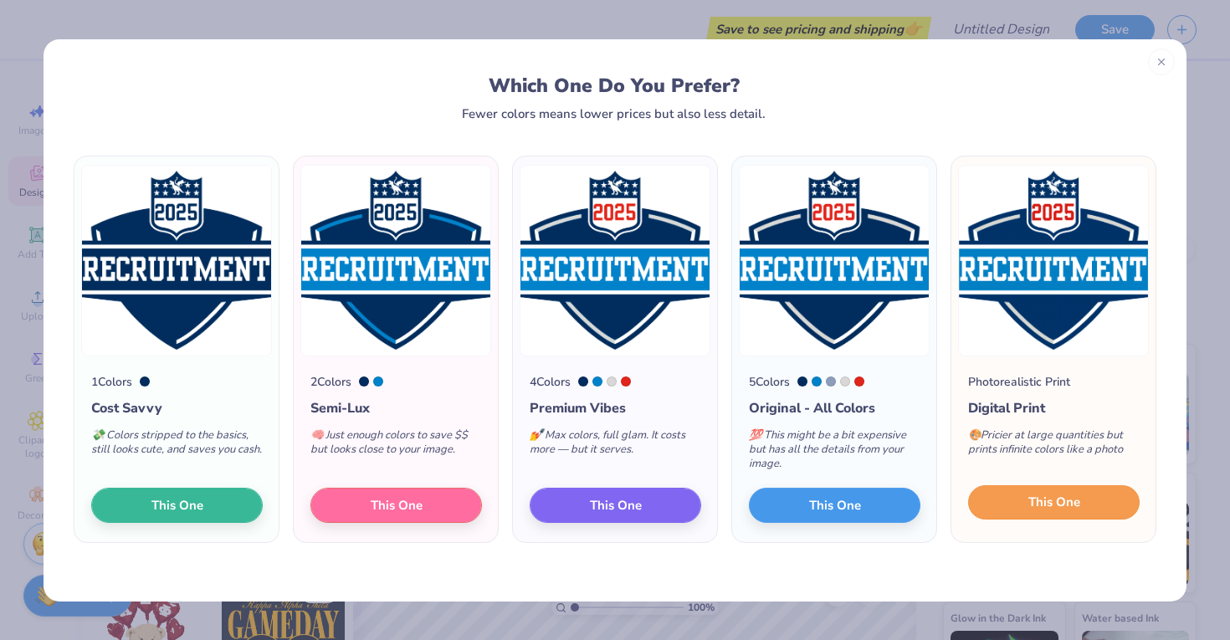
click at [1043, 496] on span "This One" at bounding box center [1055, 502] width 52 height 19
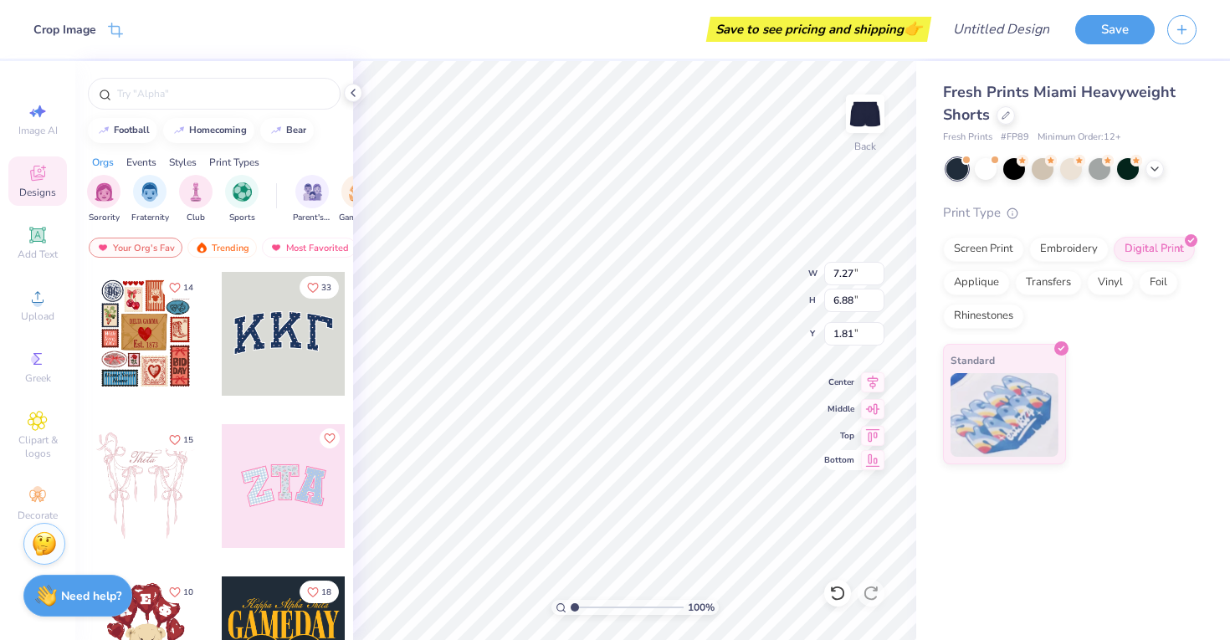
type input "3.06"
type input "2.89"
type input "7.11"
